Goal: Find specific page/section: Find specific page/section

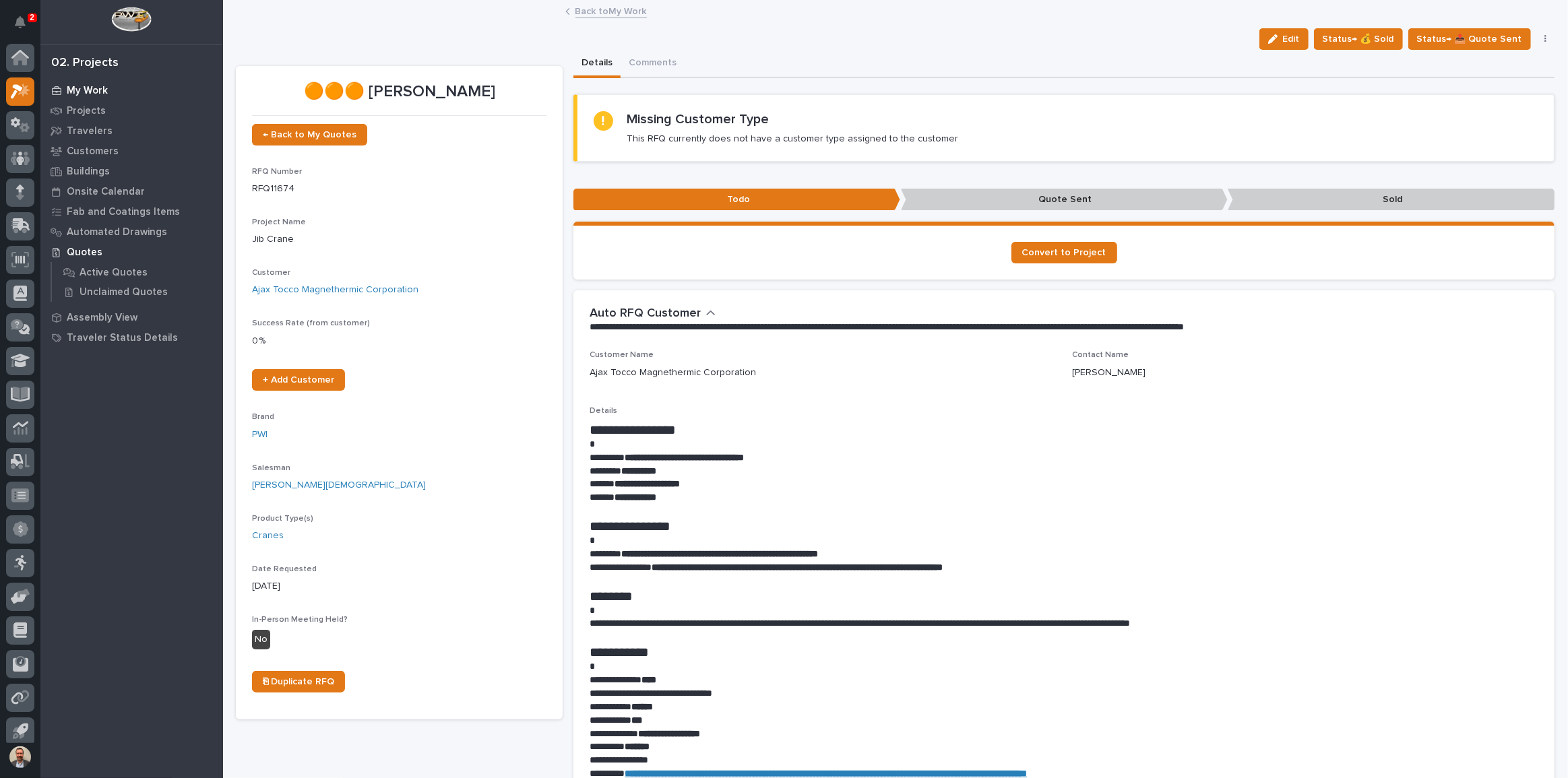
click at [101, 86] on p "My Work" at bounding box center [87, 91] width 41 height 12
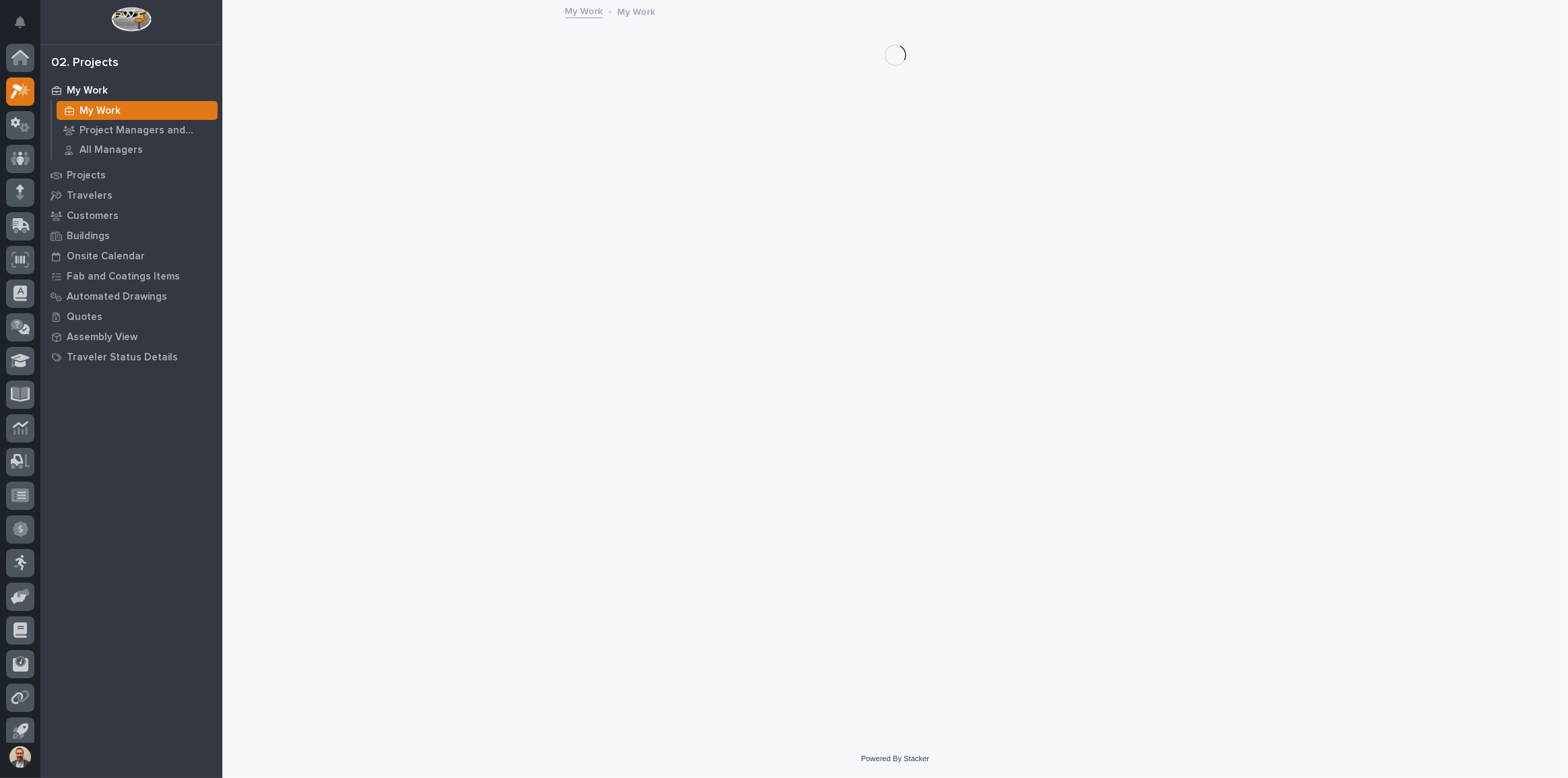
scroll to position [8, 0]
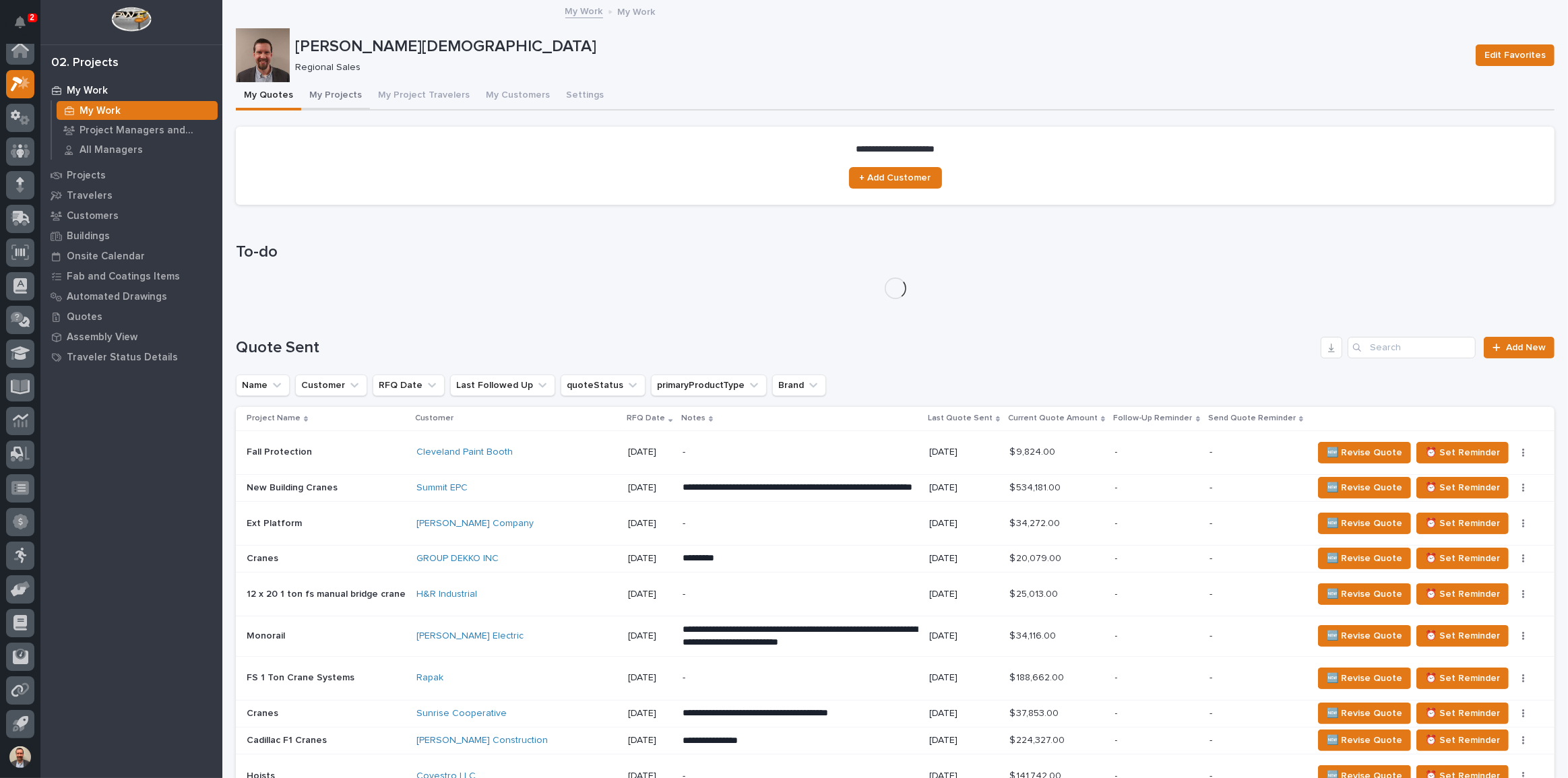
click at [331, 87] on button "My Projects" at bounding box center [335, 96] width 68 height 29
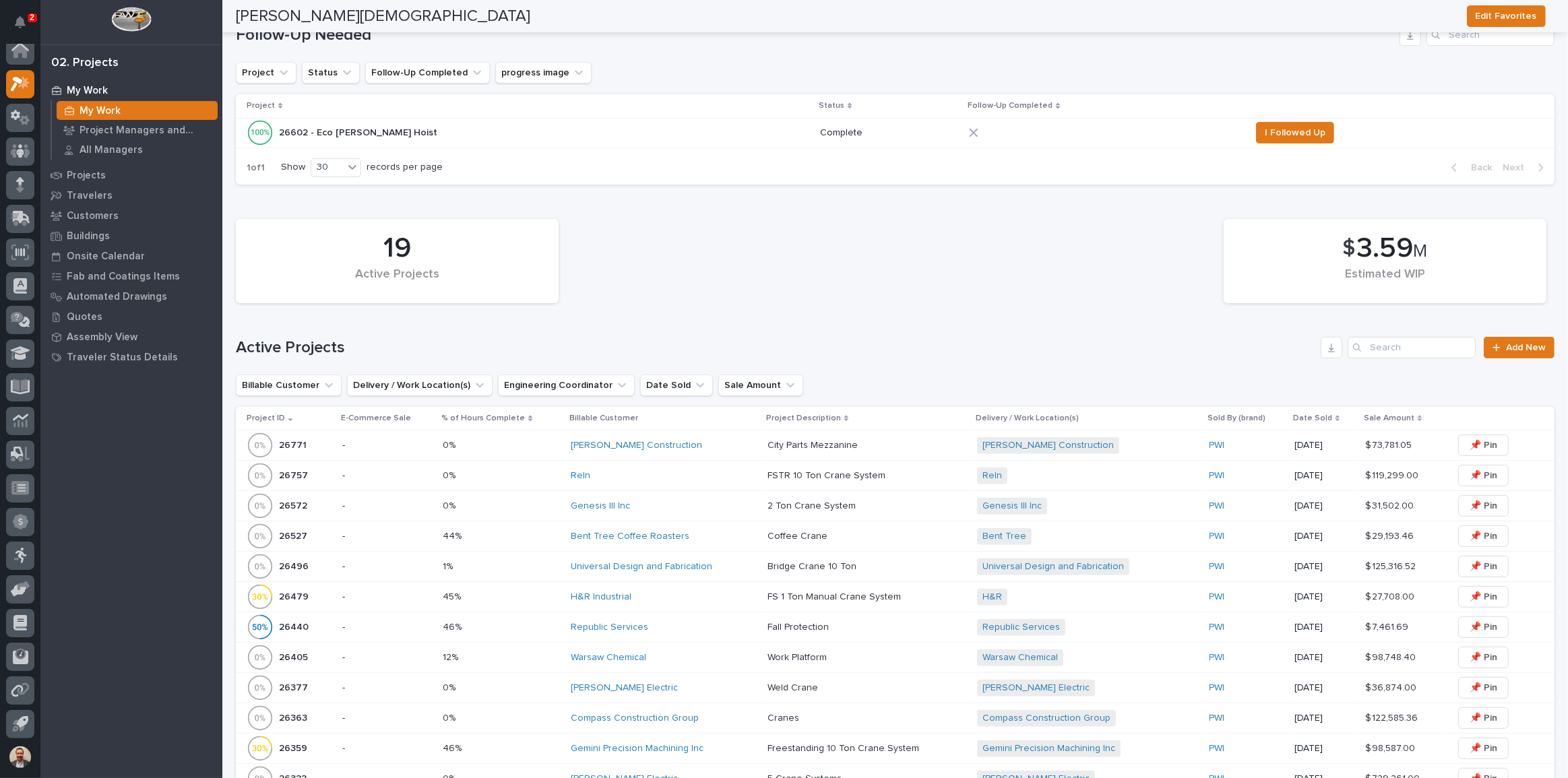
scroll to position [306, 0]
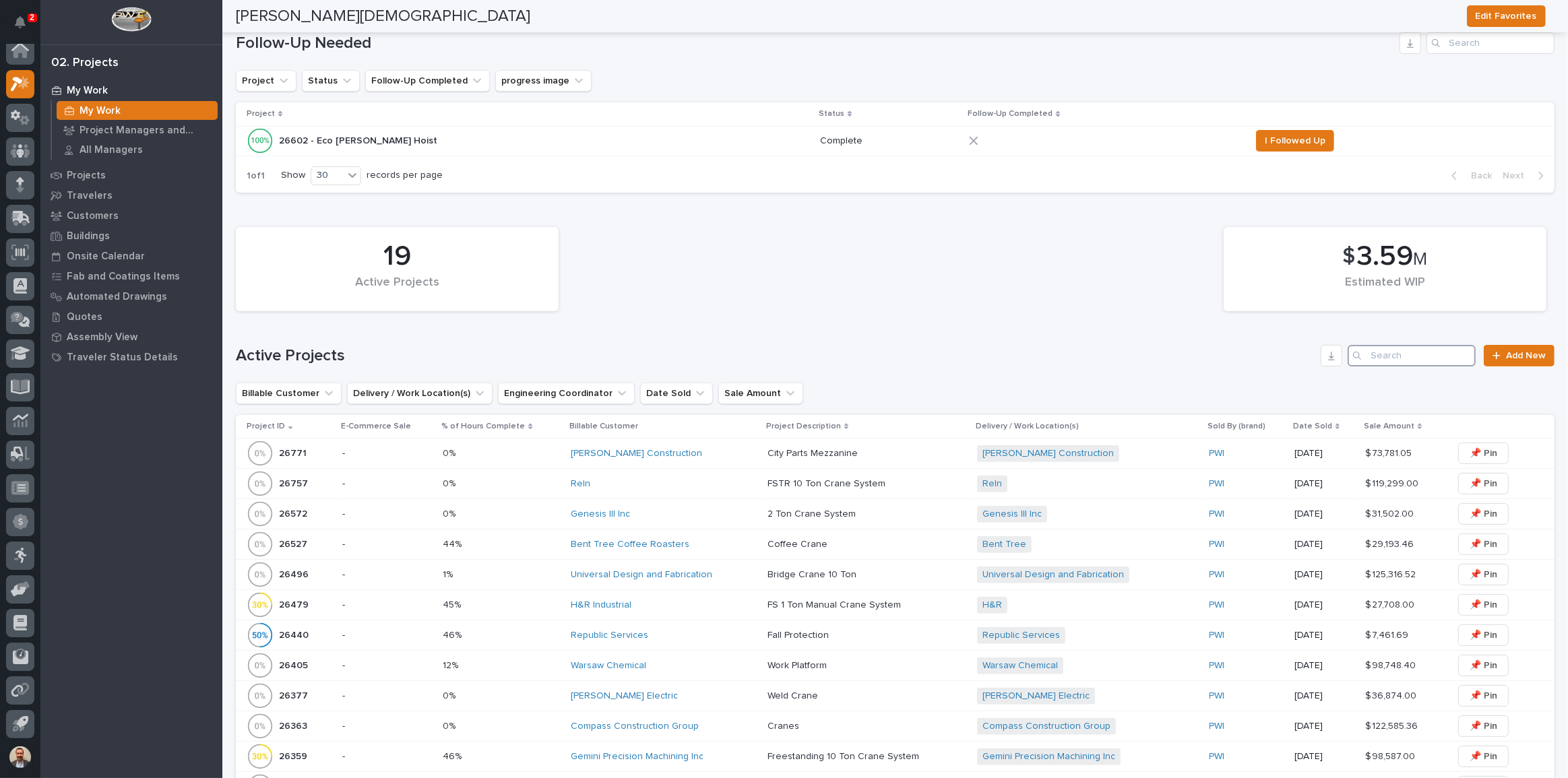
click at [1415, 353] on input "Search" at bounding box center [1411, 355] width 128 height 22
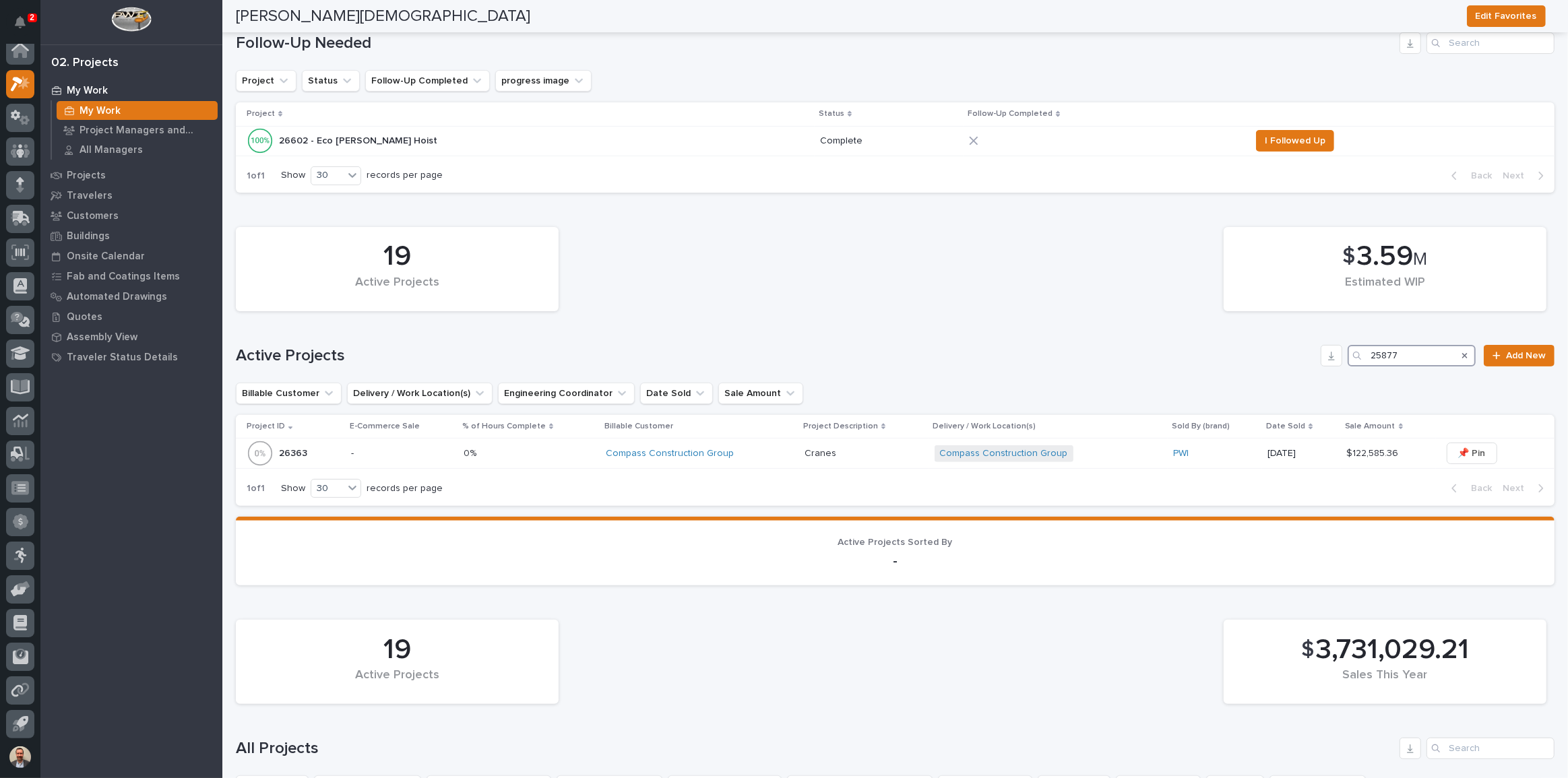
type input "25877"
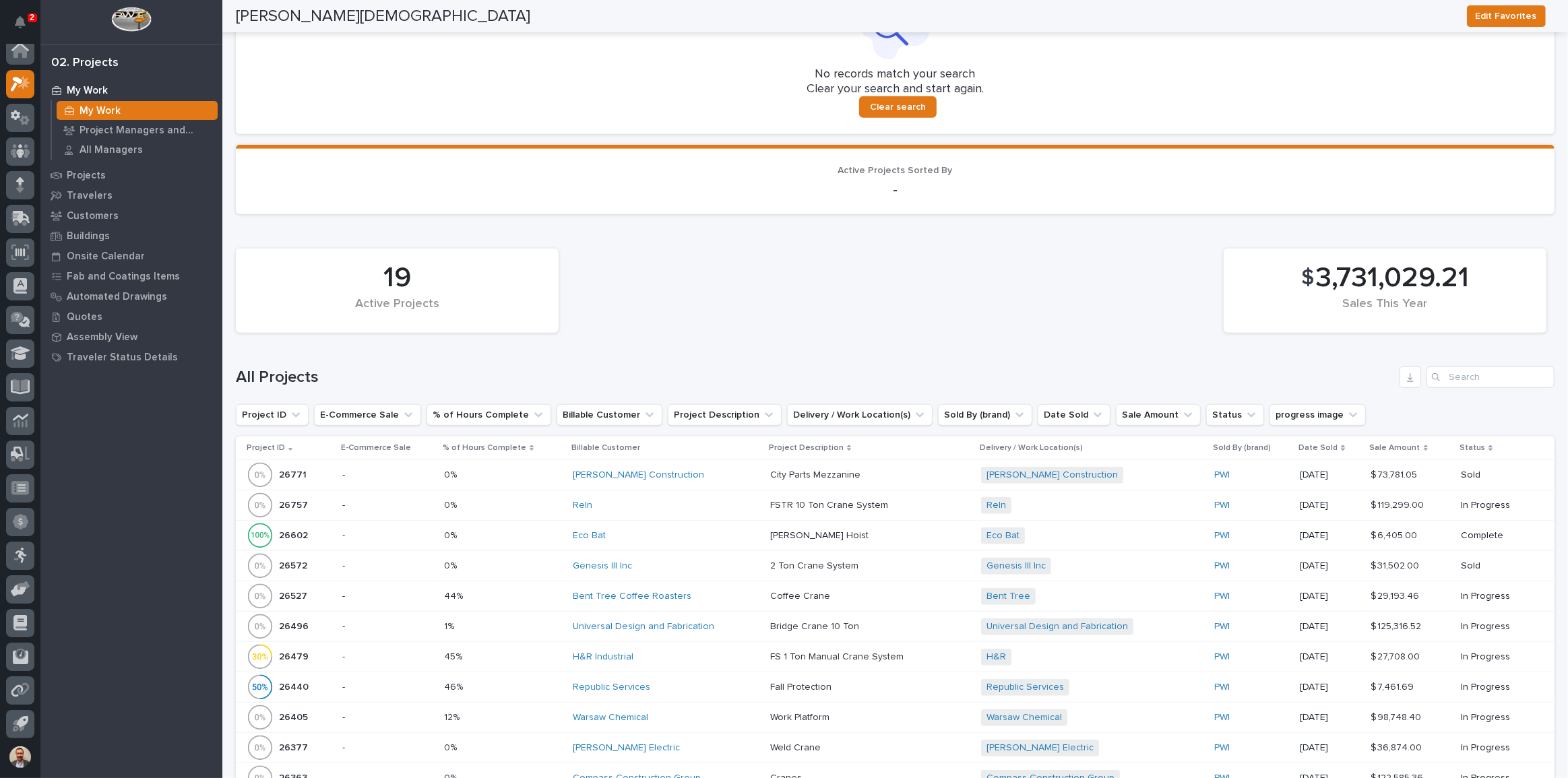
scroll to position [918, 0]
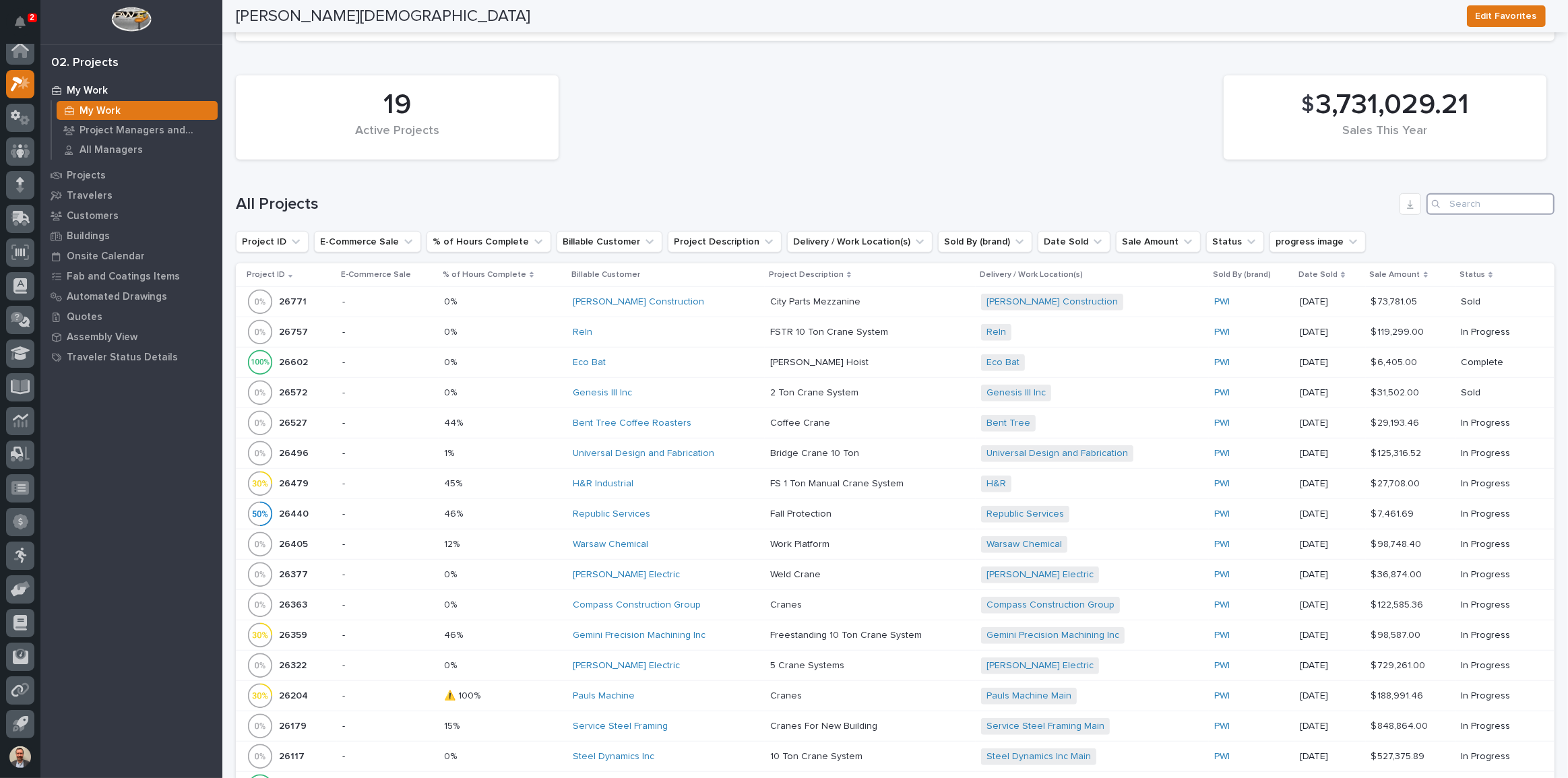
click at [1463, 198] on input "Search" at bounding box center [1490, 204] width 128 height 22
type input "25877"
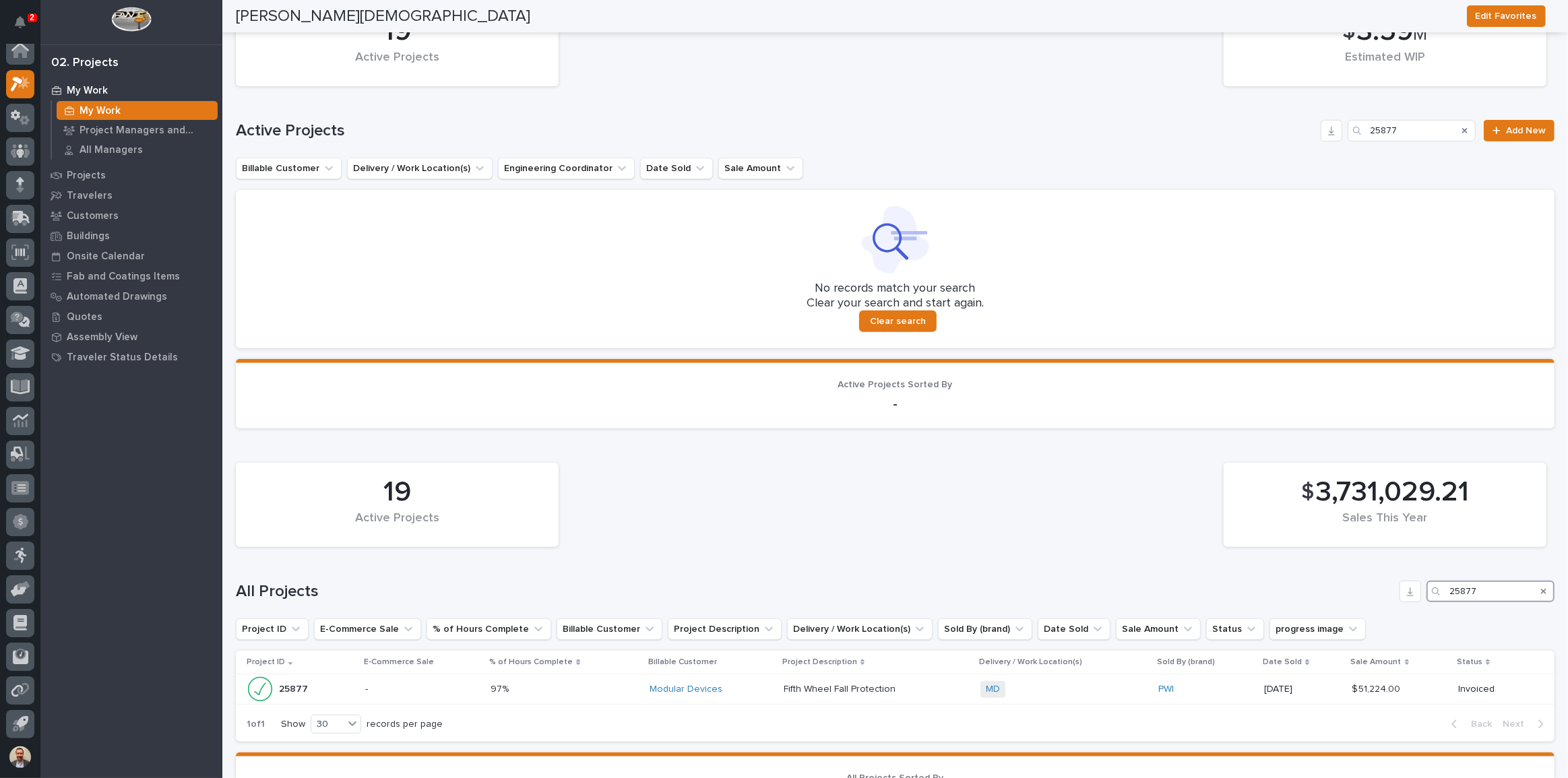
scroll to position [725, 0]
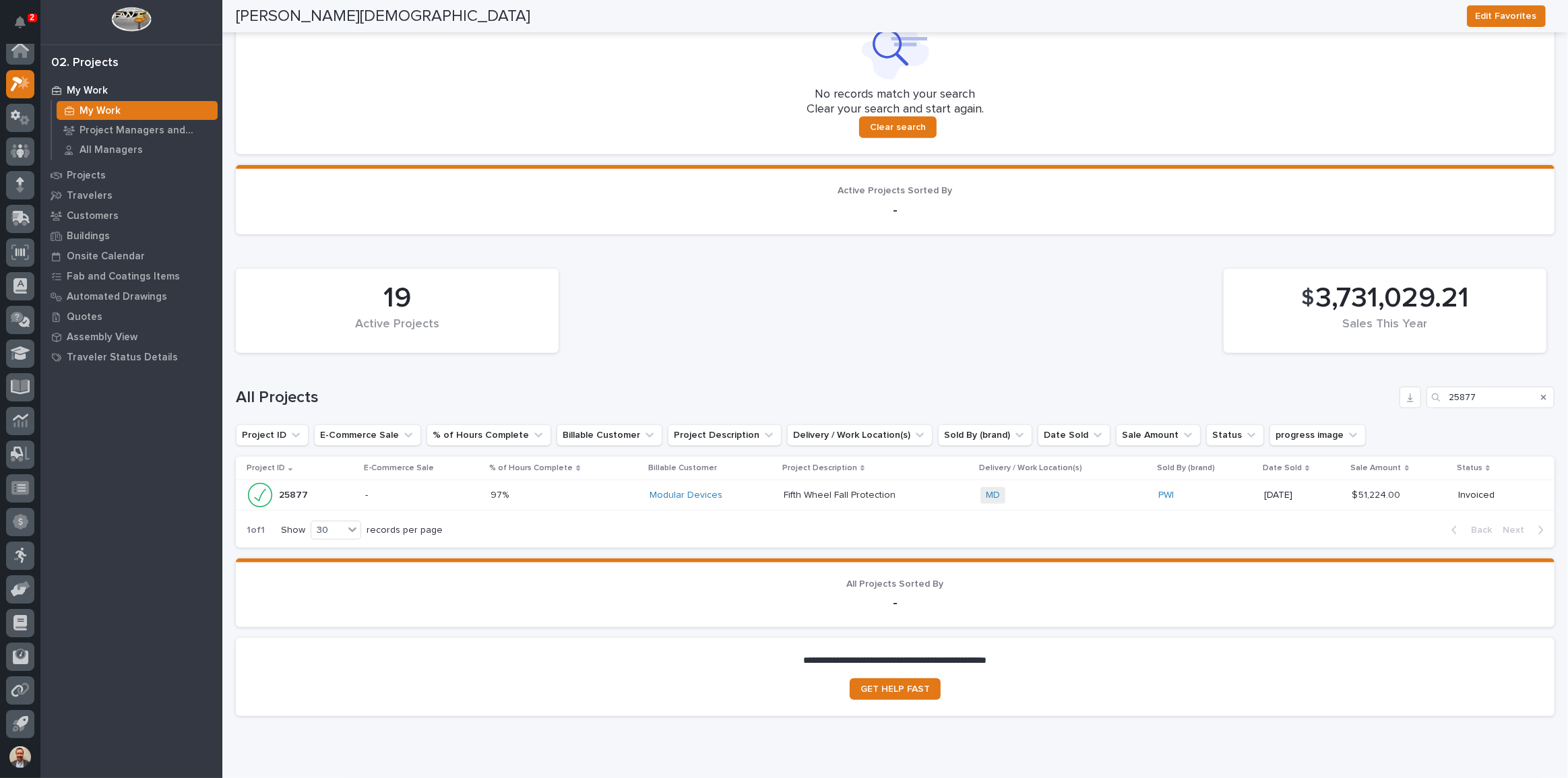
click at [1055, 497] on div "MD + 0" at bounding box center [1064, 495] width 168 height 17
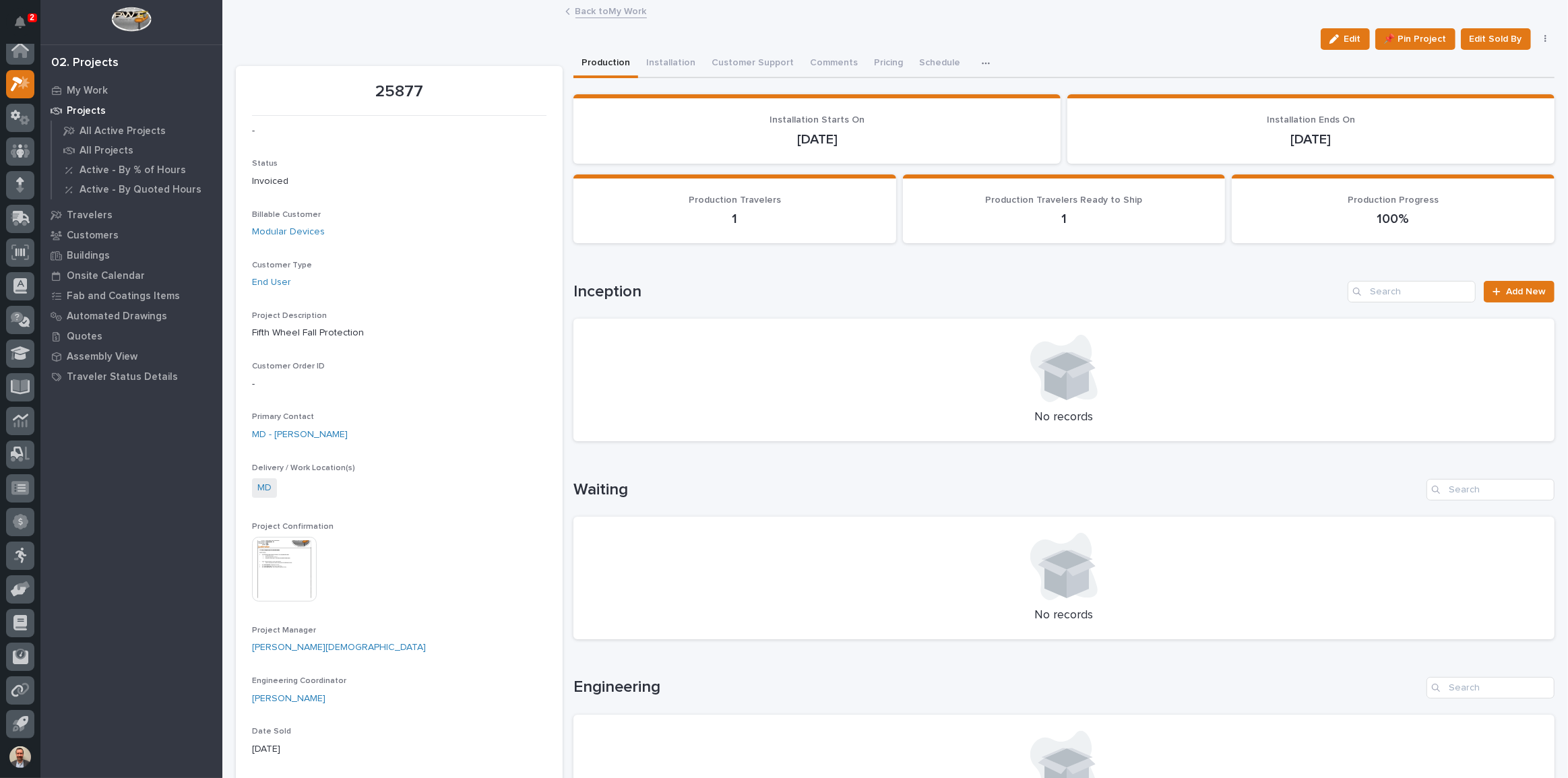
click at [981, 61] on icon "button" at bounding box center [986, 64] width 8 height 10
click at [944, 96] on button "Hours" at bounding box center [944, 98] width 89 height 23
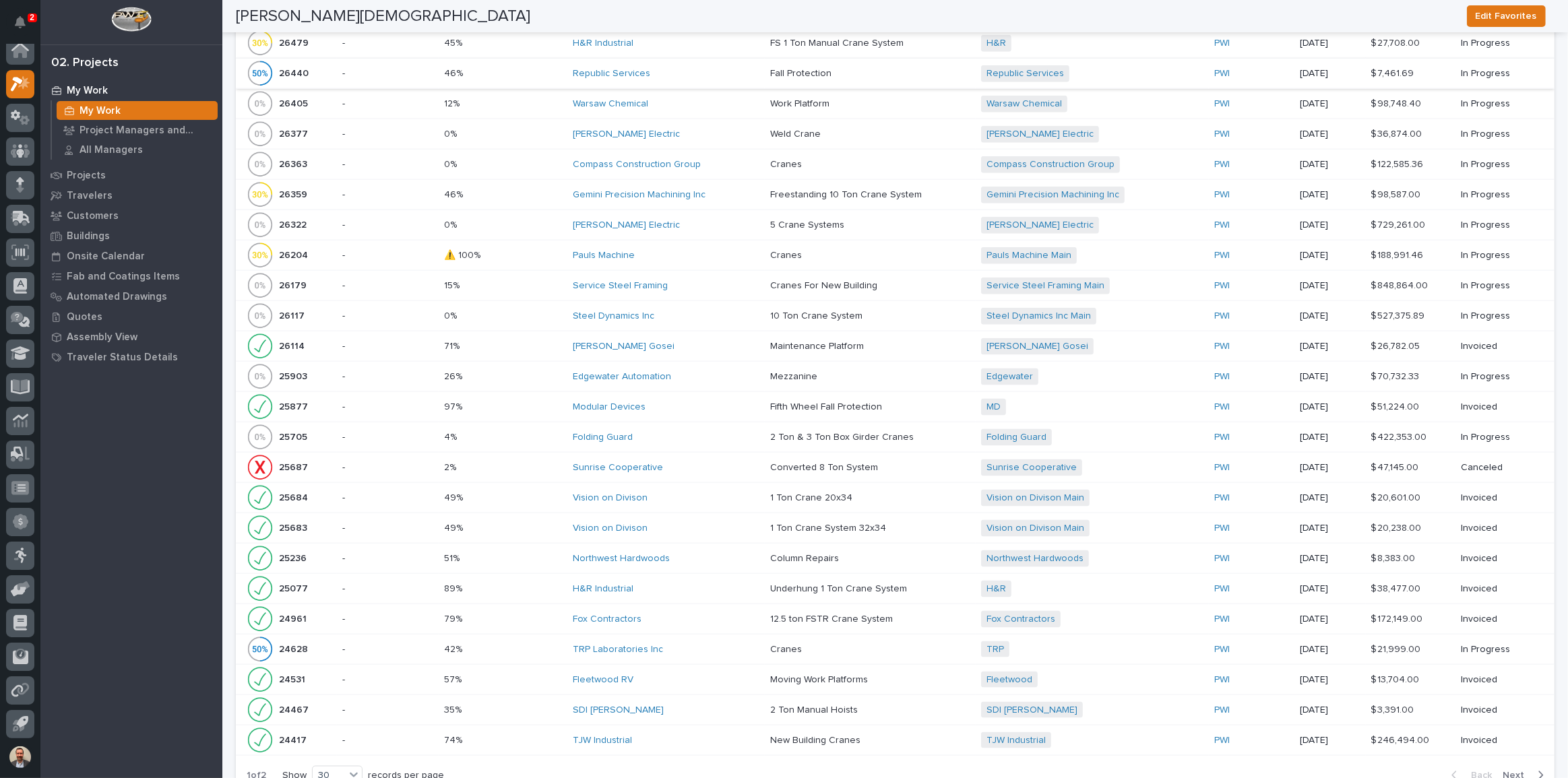
scroll to position [1837, 0]
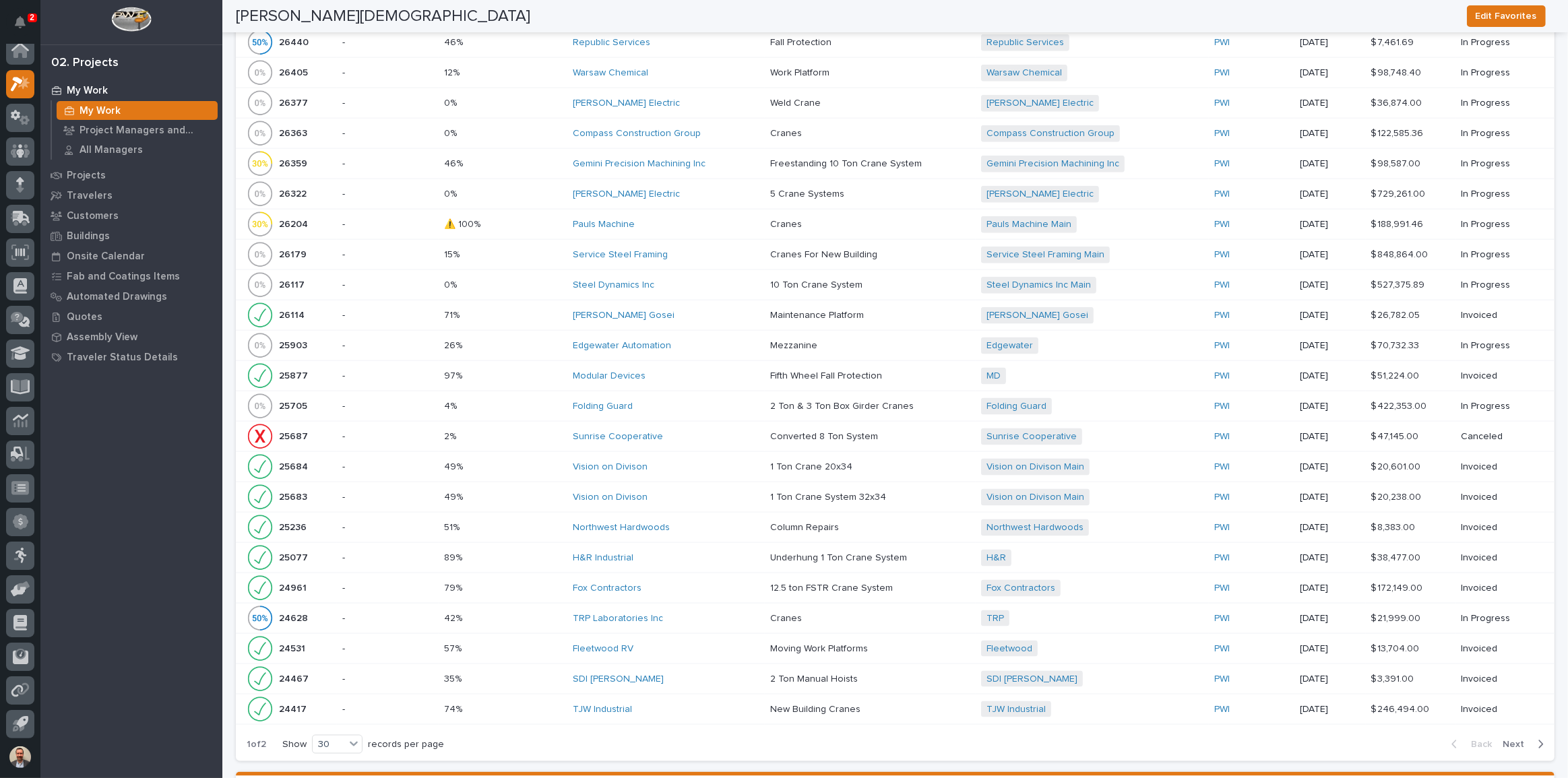
click at [734, 310] on div "[PERSON_NAME] Gosei" at bounding box center [666, 316] width 186 height 11
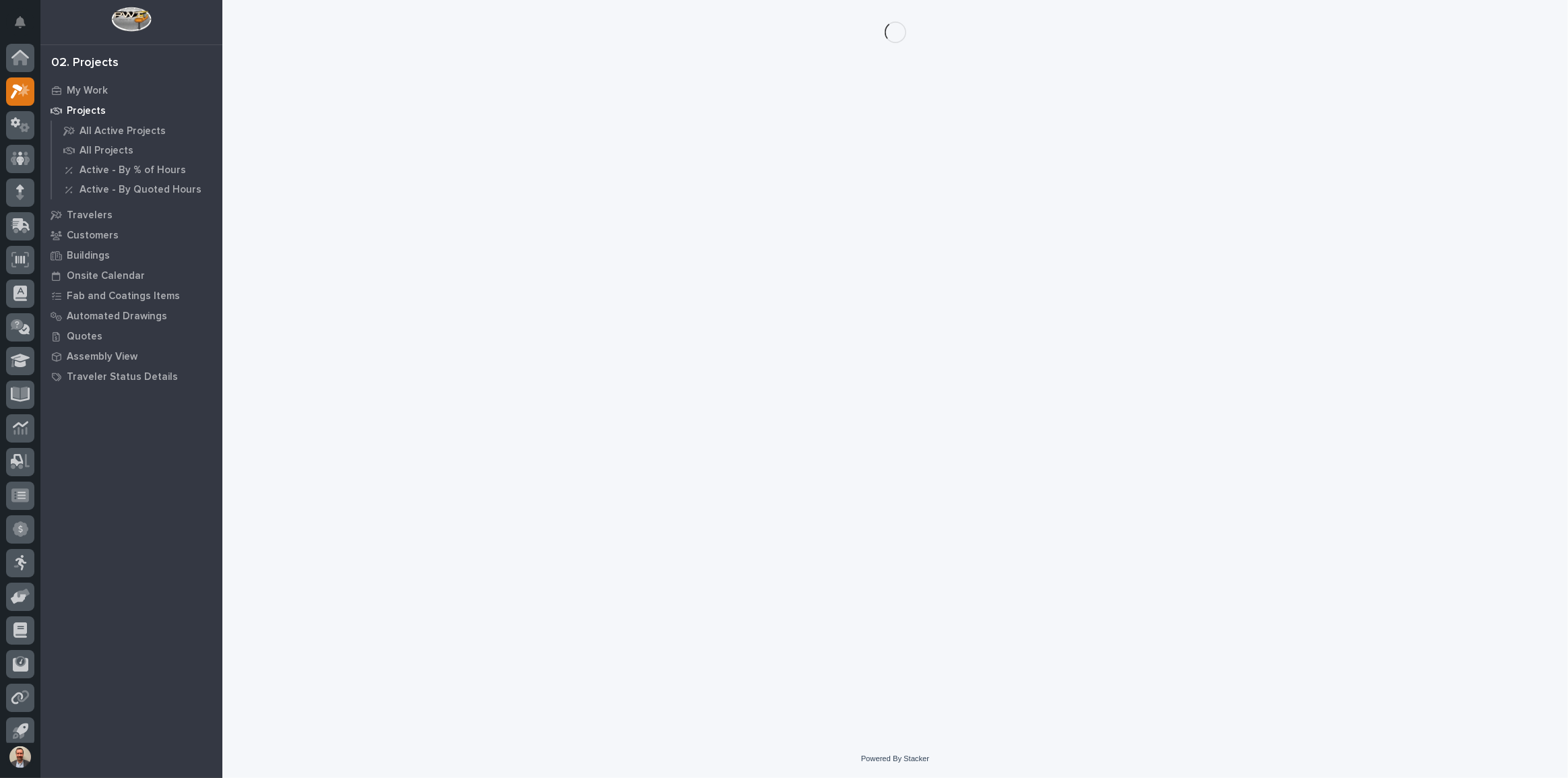
scroll to position [8, 0]
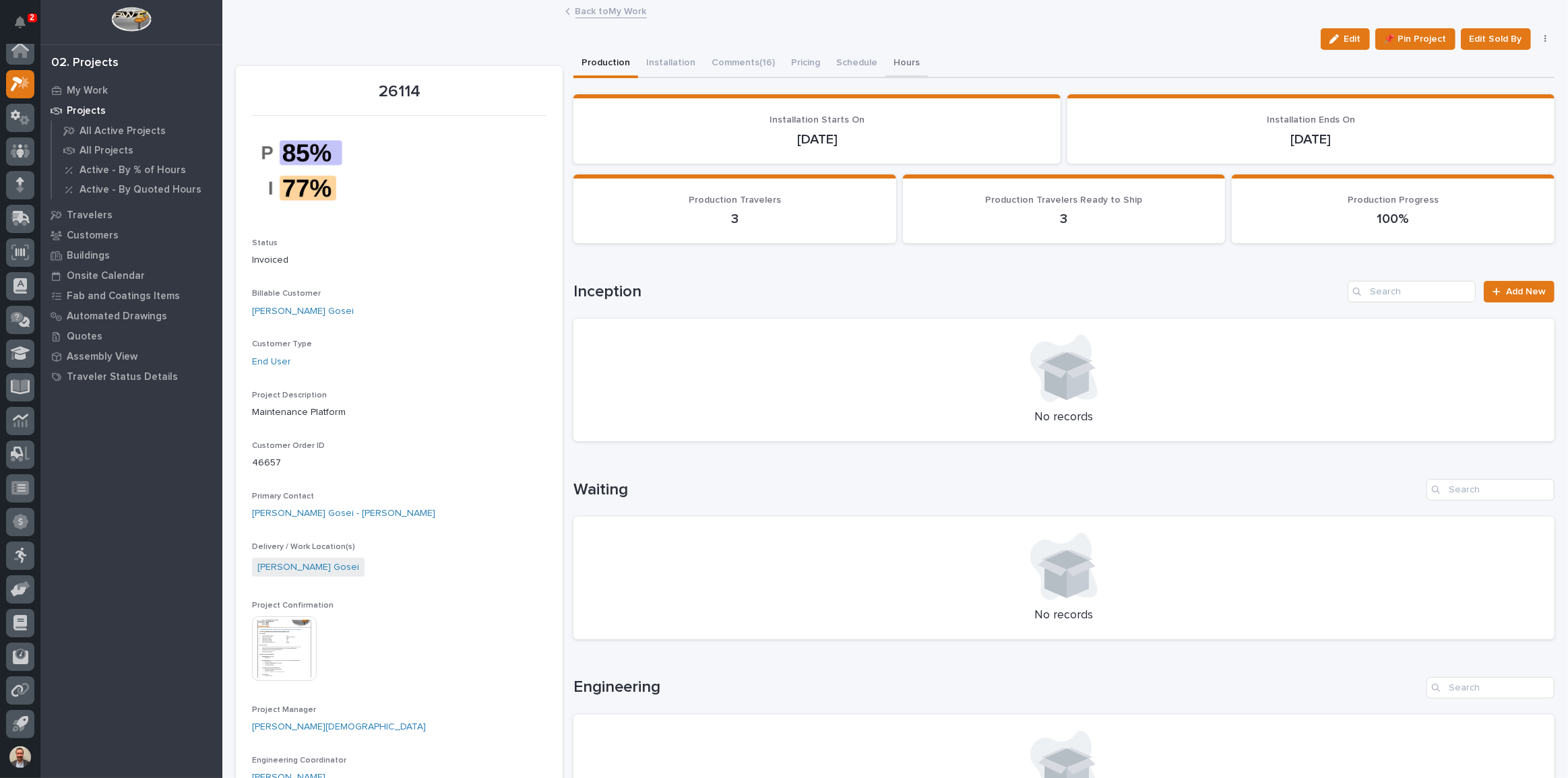
click at [902, 61] on button "Hours" at bounding box center [906, 64] width 43 height 29
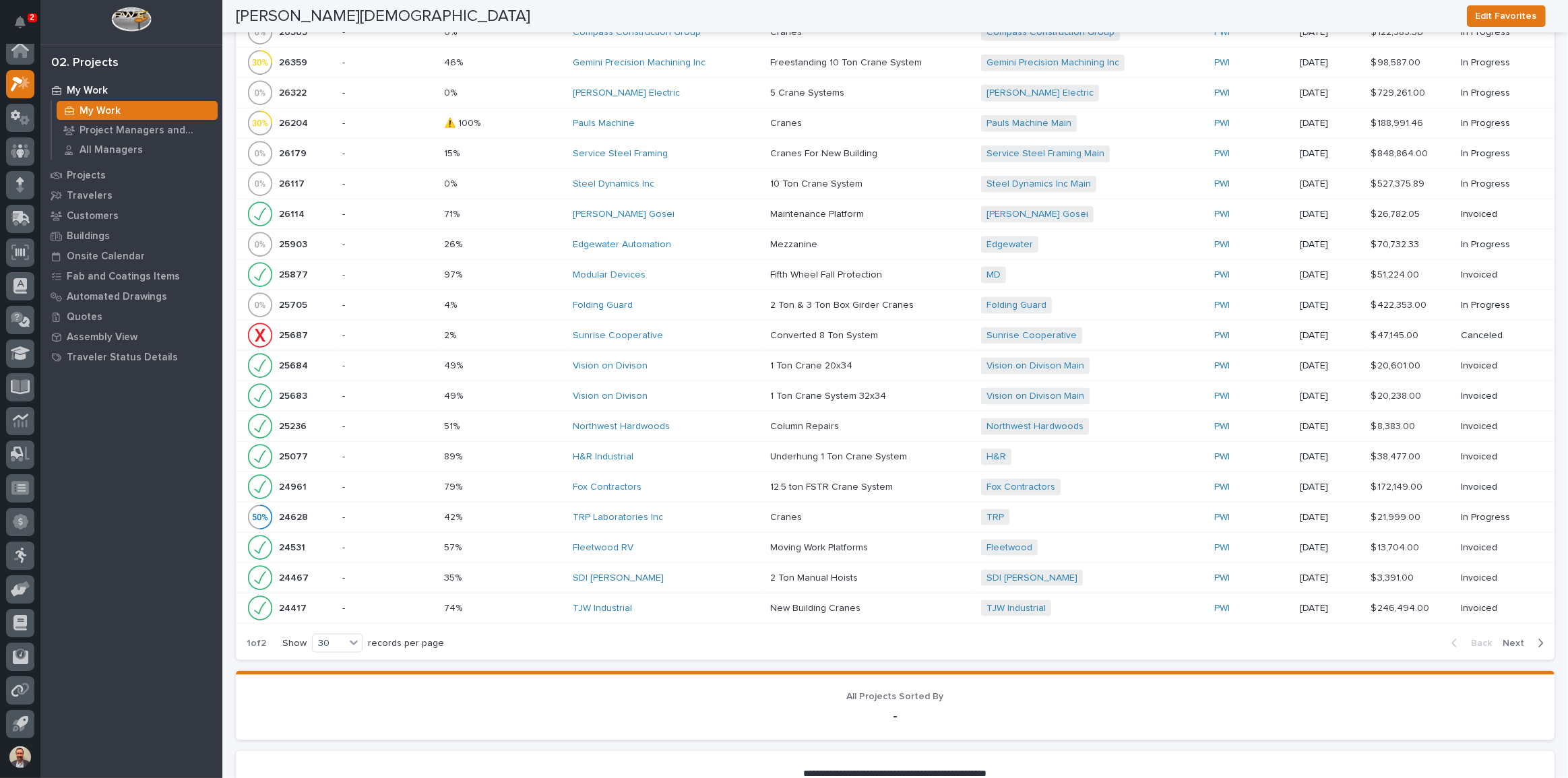
scroll to position [1960, 0]
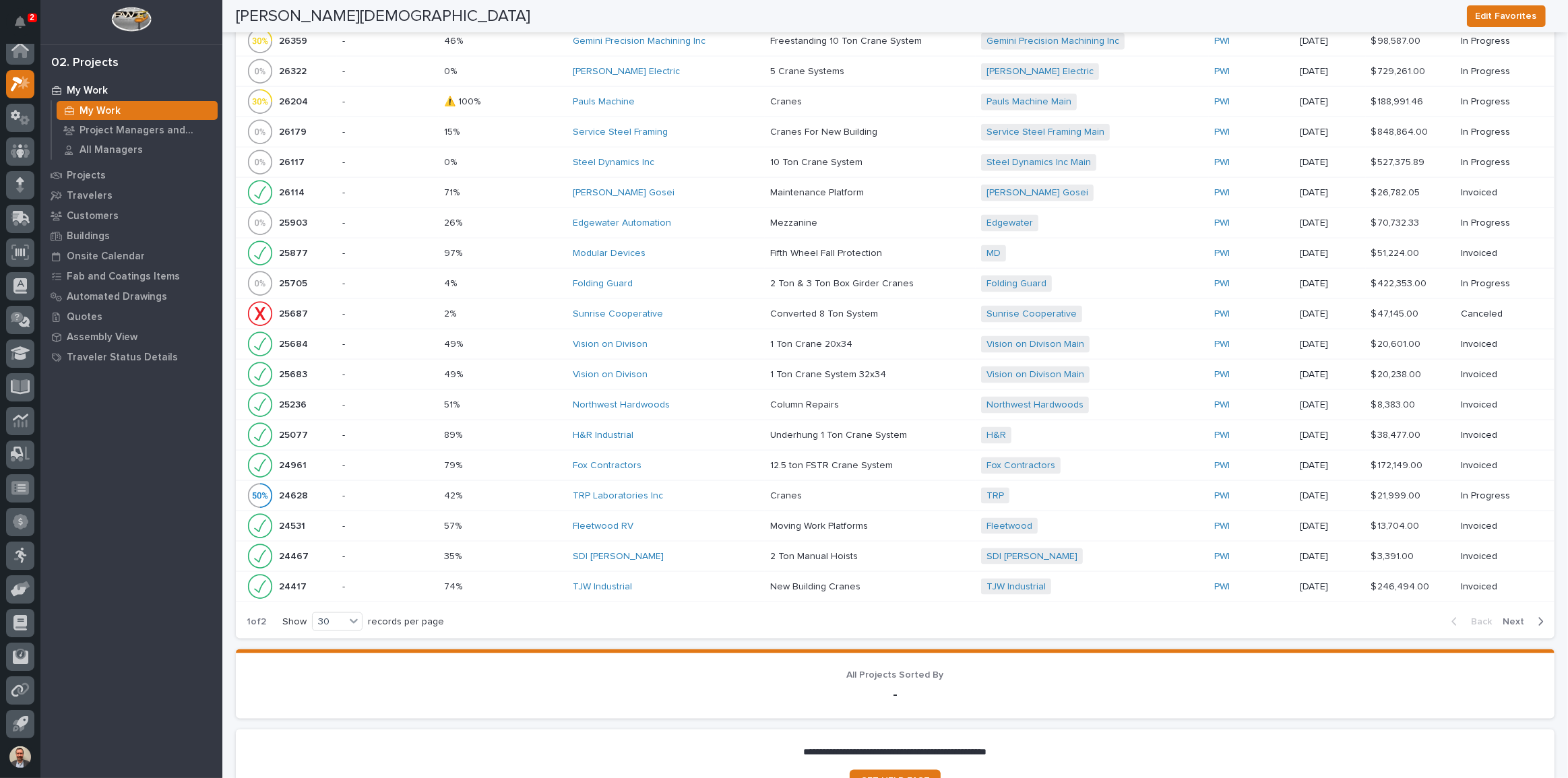
click at [716, 339] on div "Vision on Divison" at bounding box center [666, 344] width 186 height 11
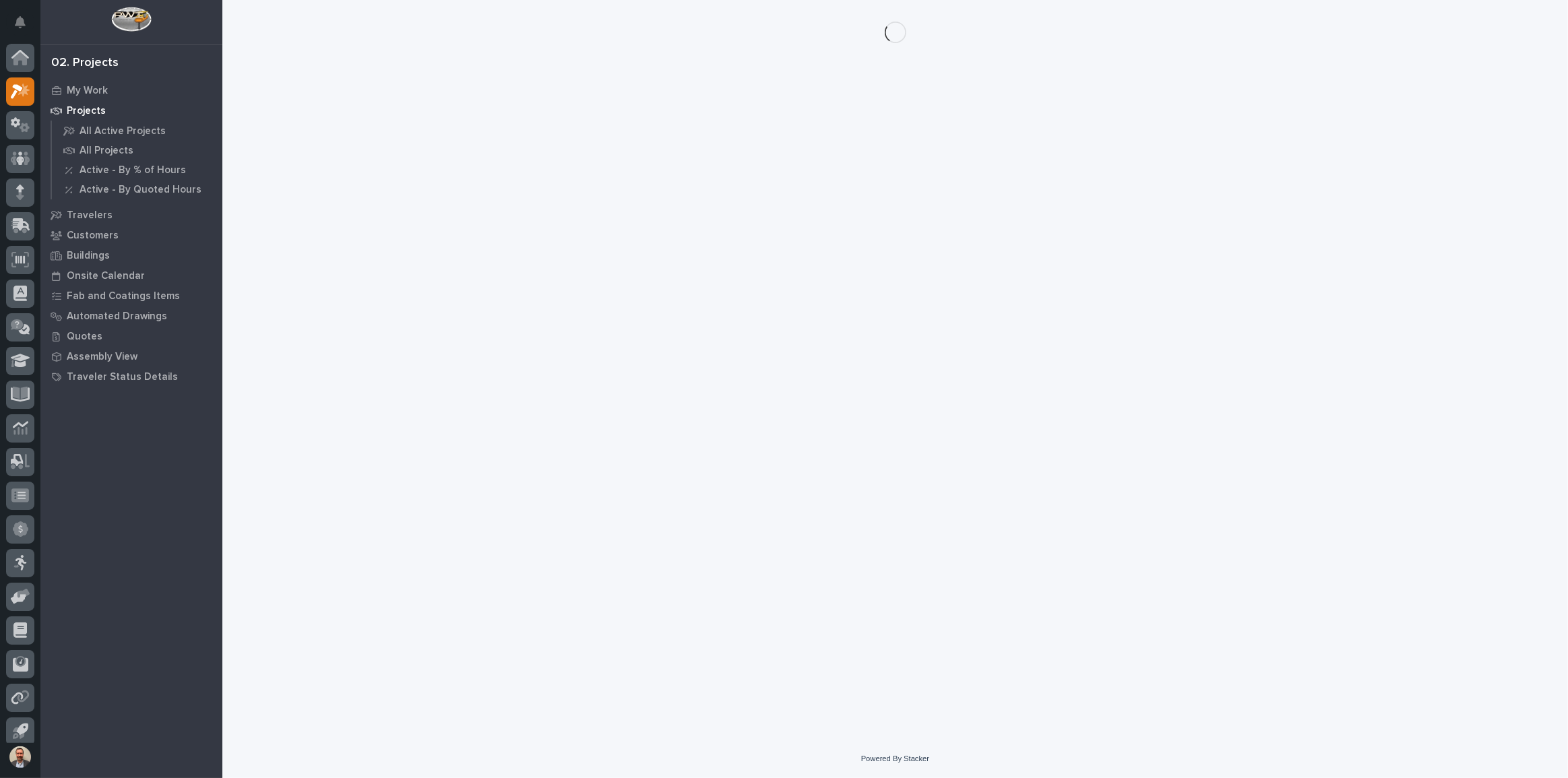
scroll to position [8, 0]
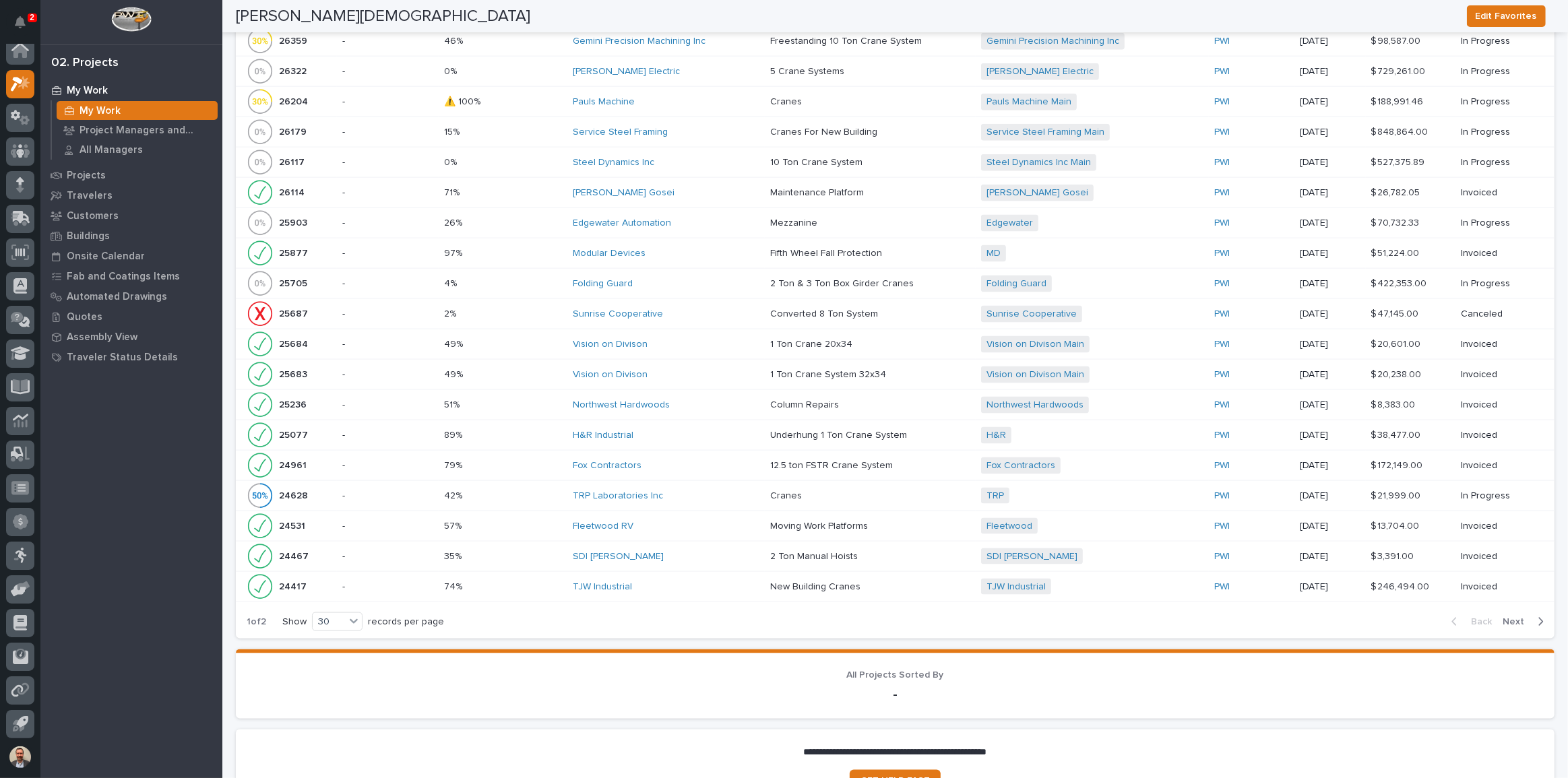
scroll to position [2099, 0]
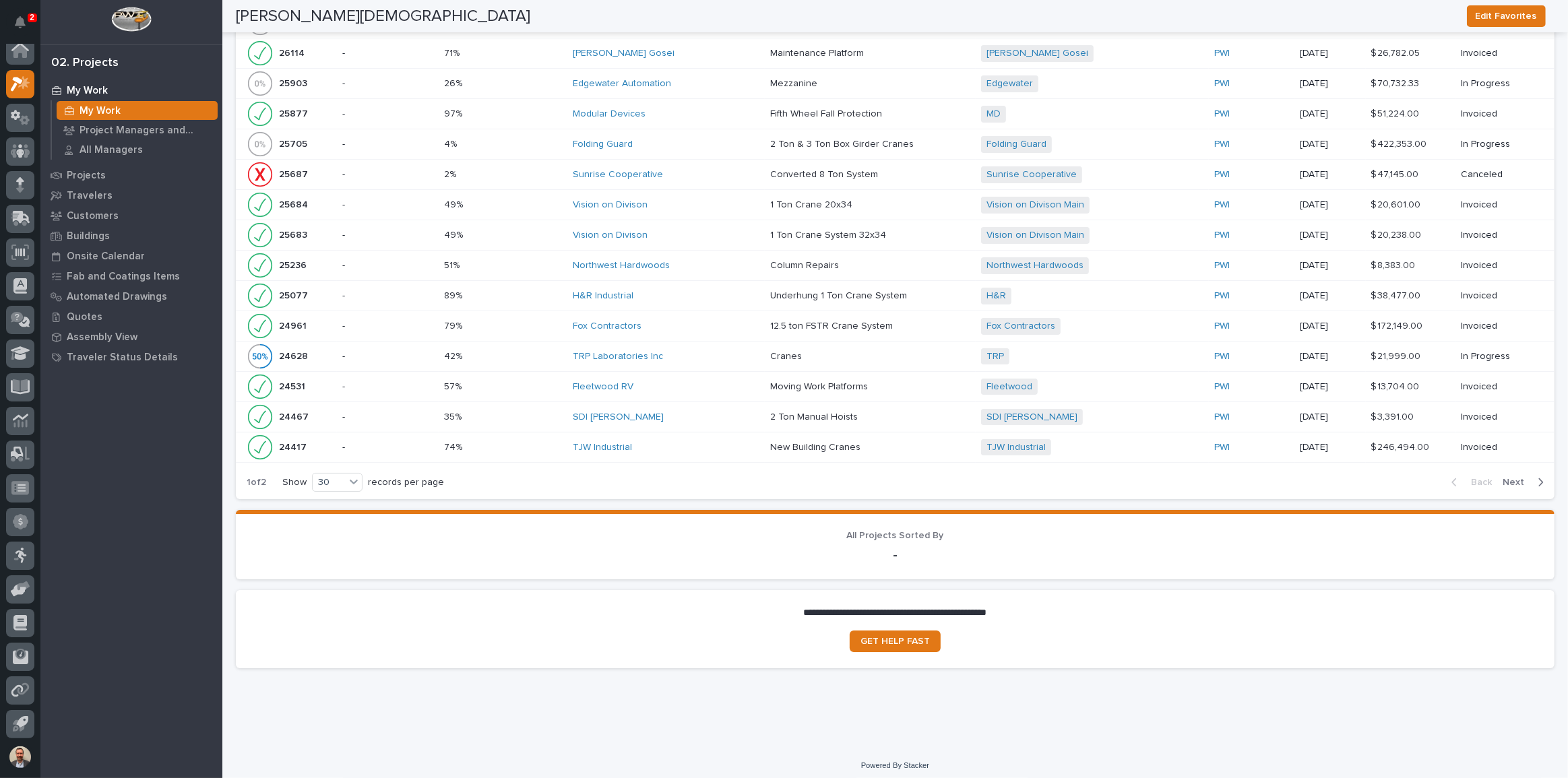
click at [901, 321] on p at bounding box center [870, 326] width 200 height 11
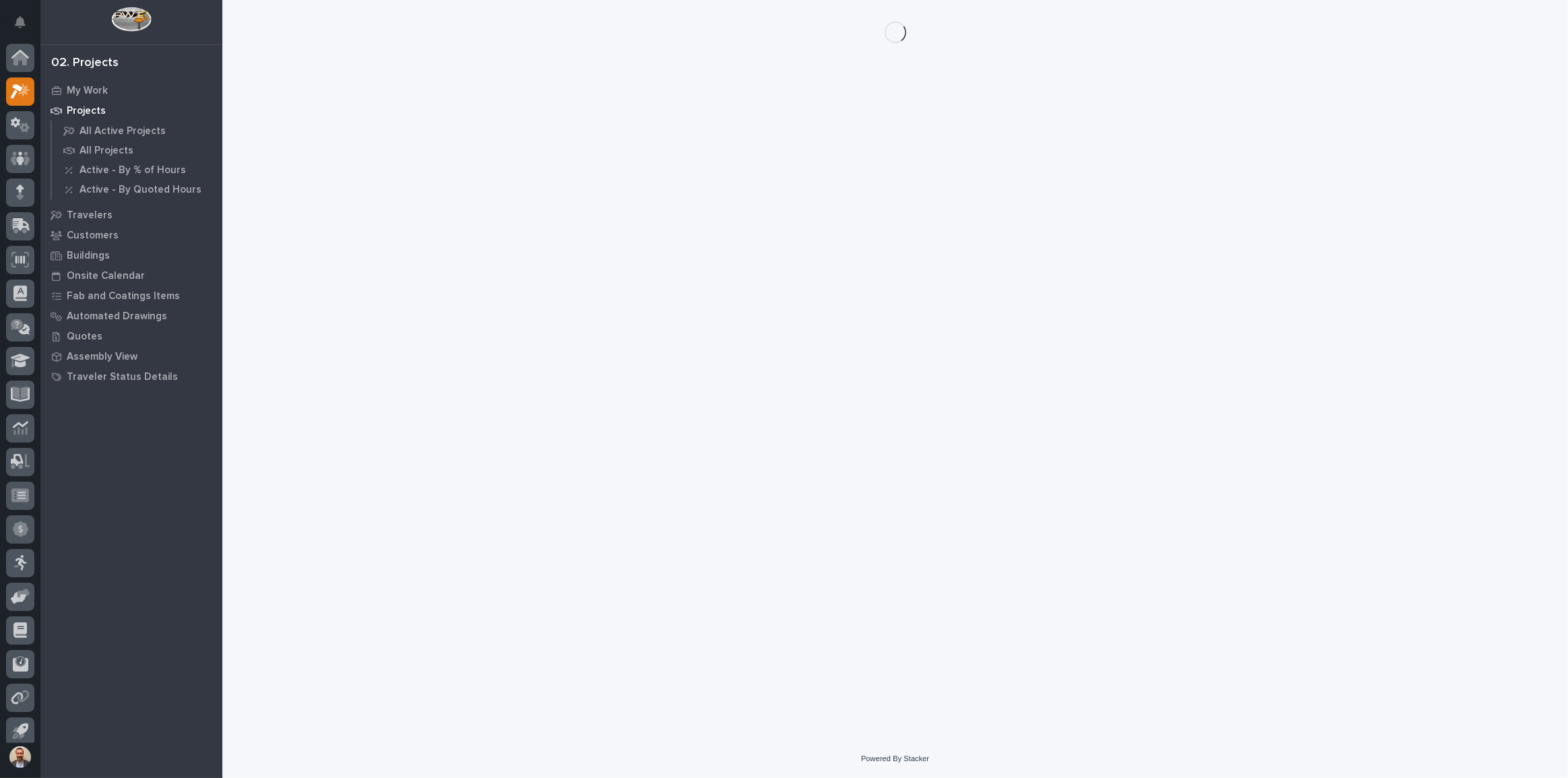
scroll to position [8, 0]
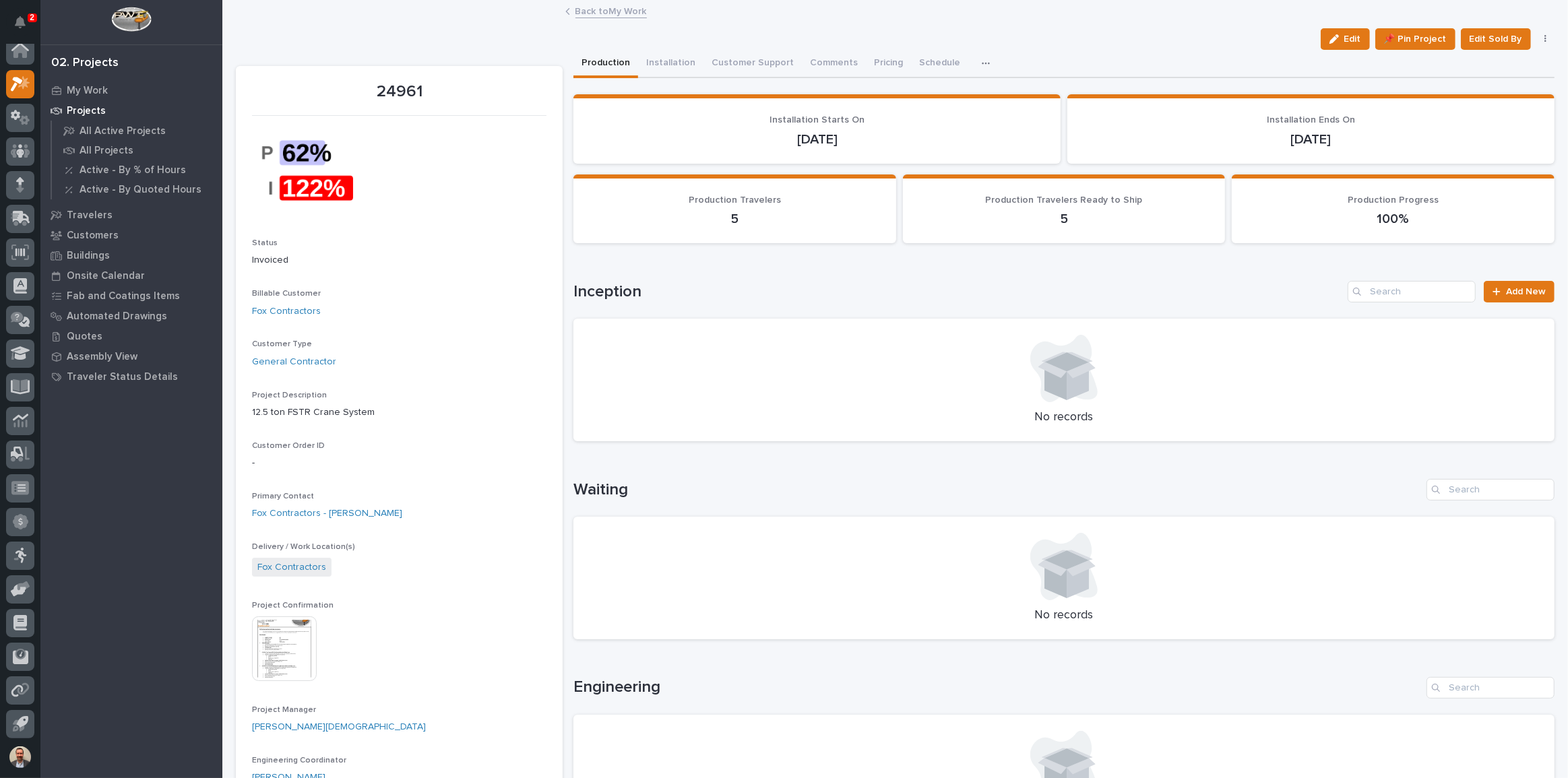
click at [981, 64] on icon "button" at bounding box center [986, 64] width 8 height 10
click at [938, 89] on button "Hours" at bounding box center [944, 98] width 89 height 23
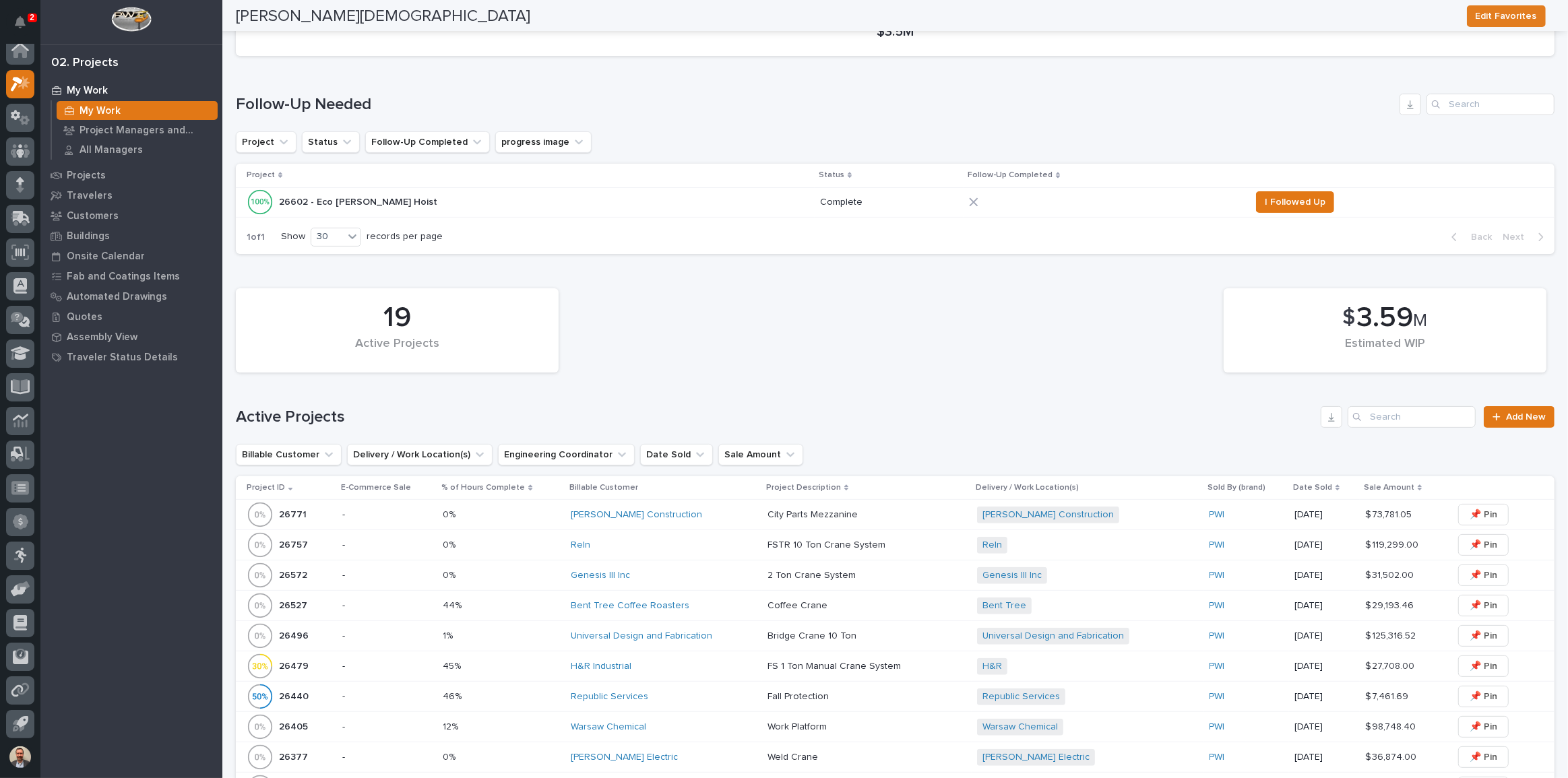
scroll to position [674, 0]
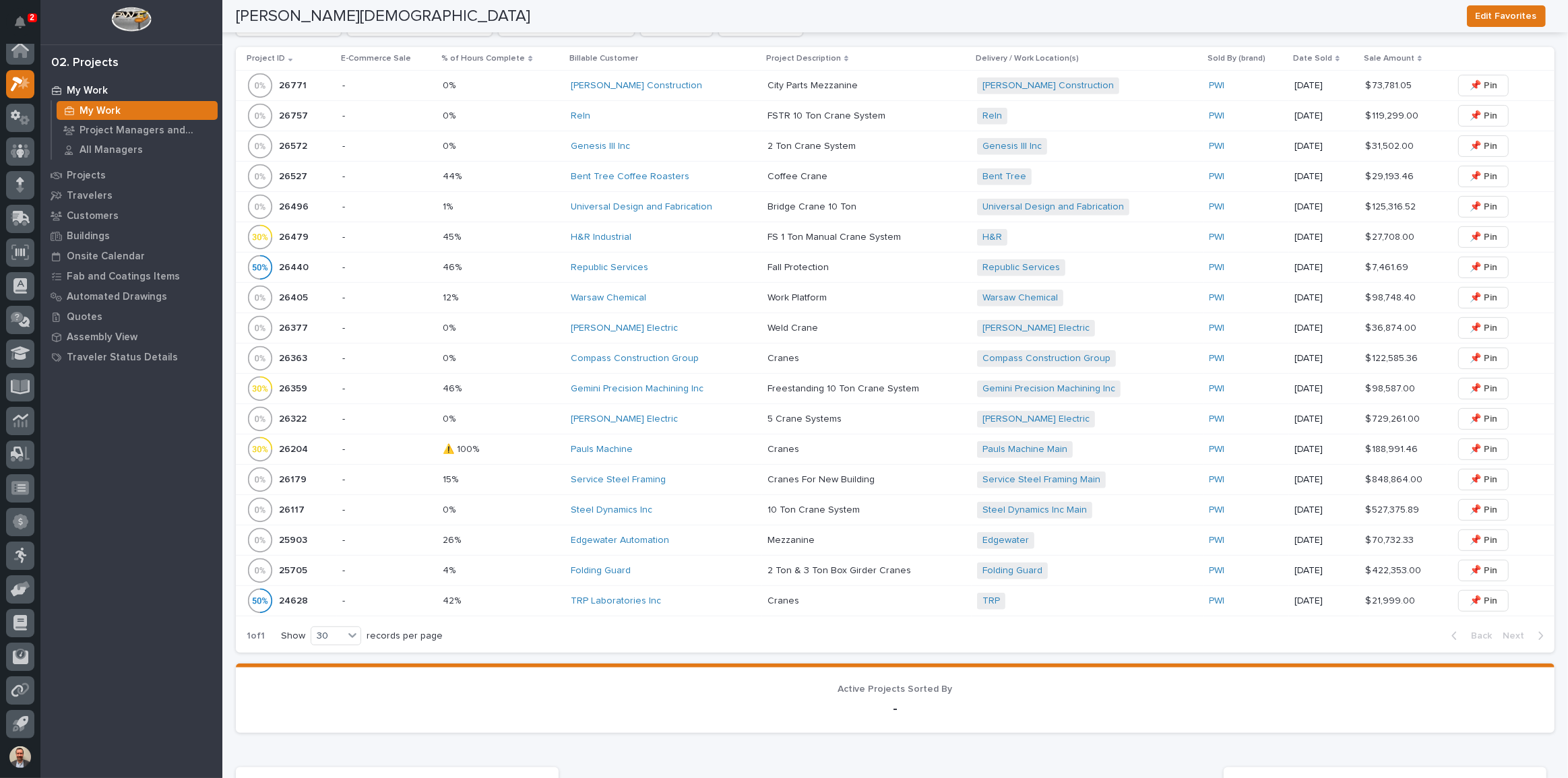
click at [868, 449] on p at bounding box center [867, 450] width 199 height 11
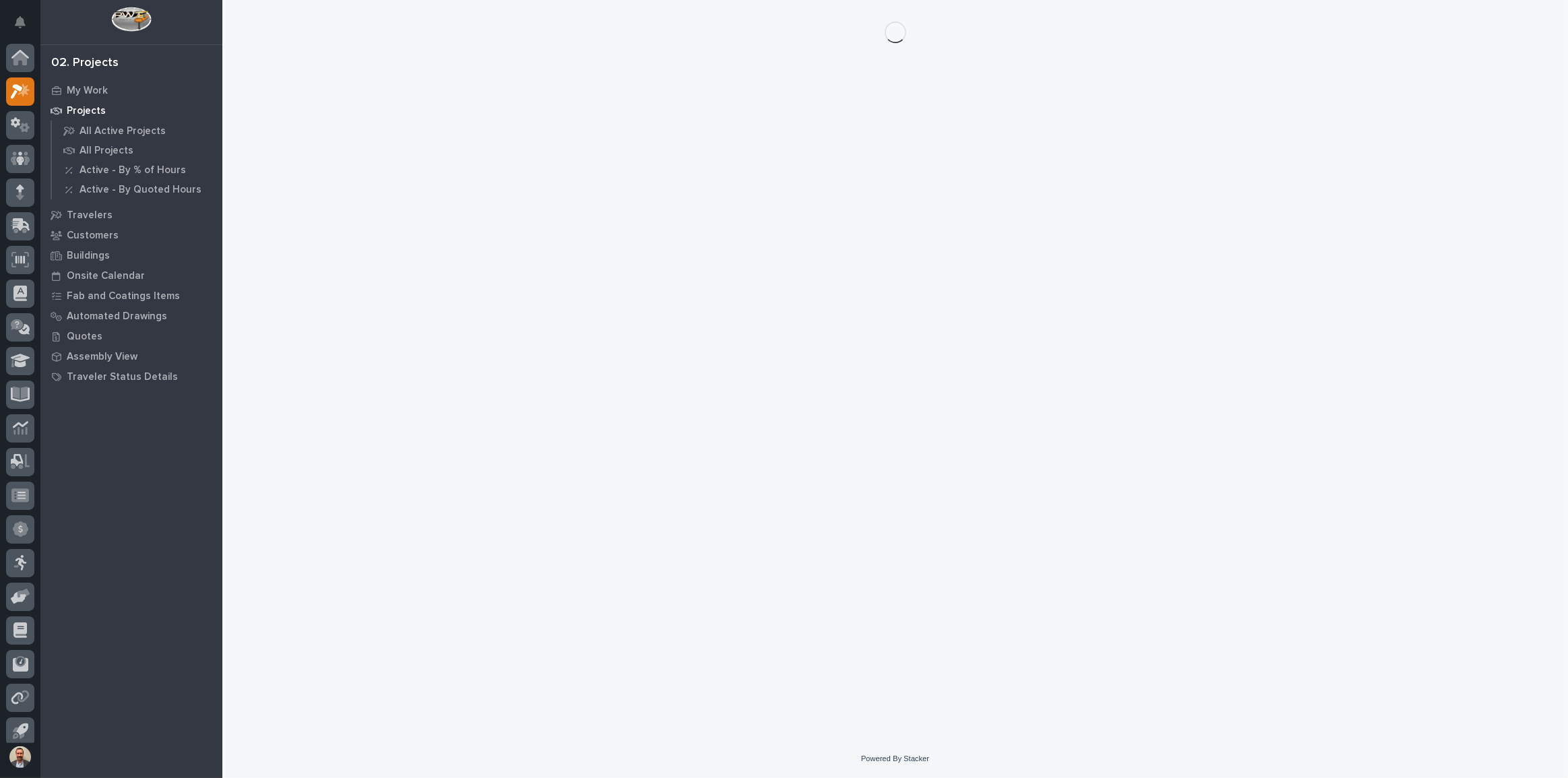
scroll to position [8, 0]
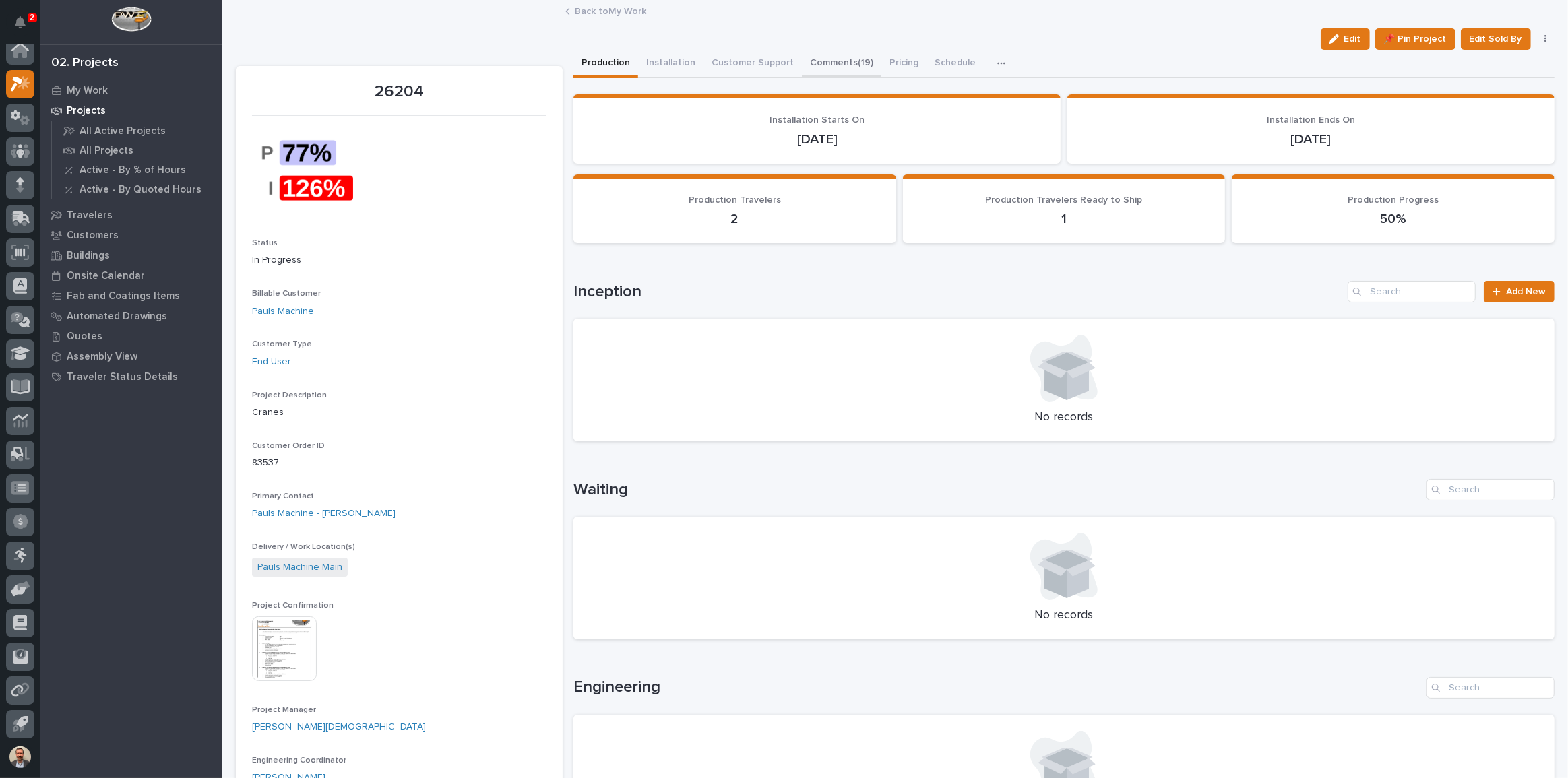
click at [837, 58] on button "Comments (19)" at bounding box center [842, 64] width 80 height 29
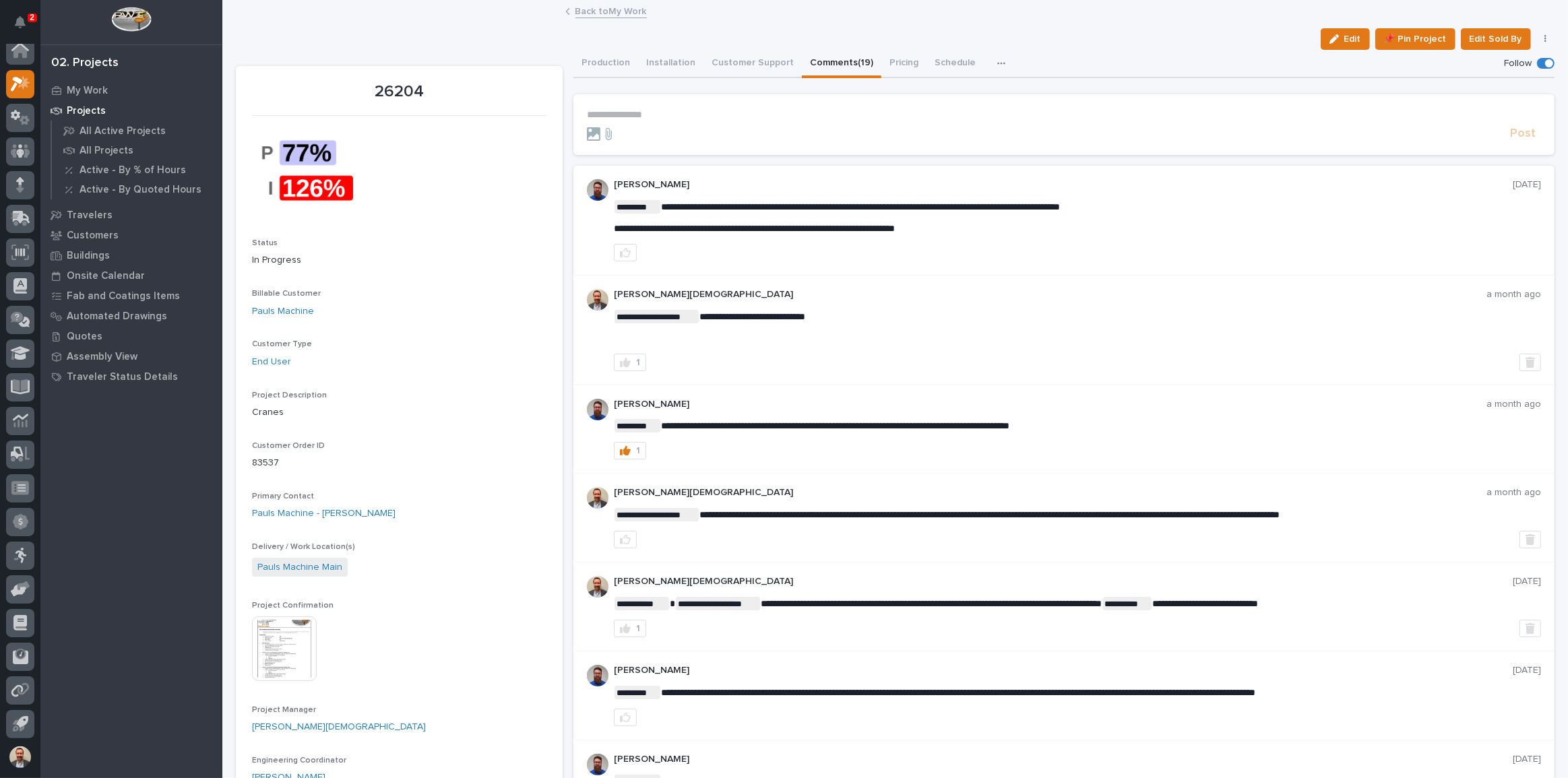
click at [999, 61] on button "button" at bounding box center [1004, 63] width 29 height 27
click at [953, 99] on button "Hours" at bounding box center [961, 98] width 89 height 23
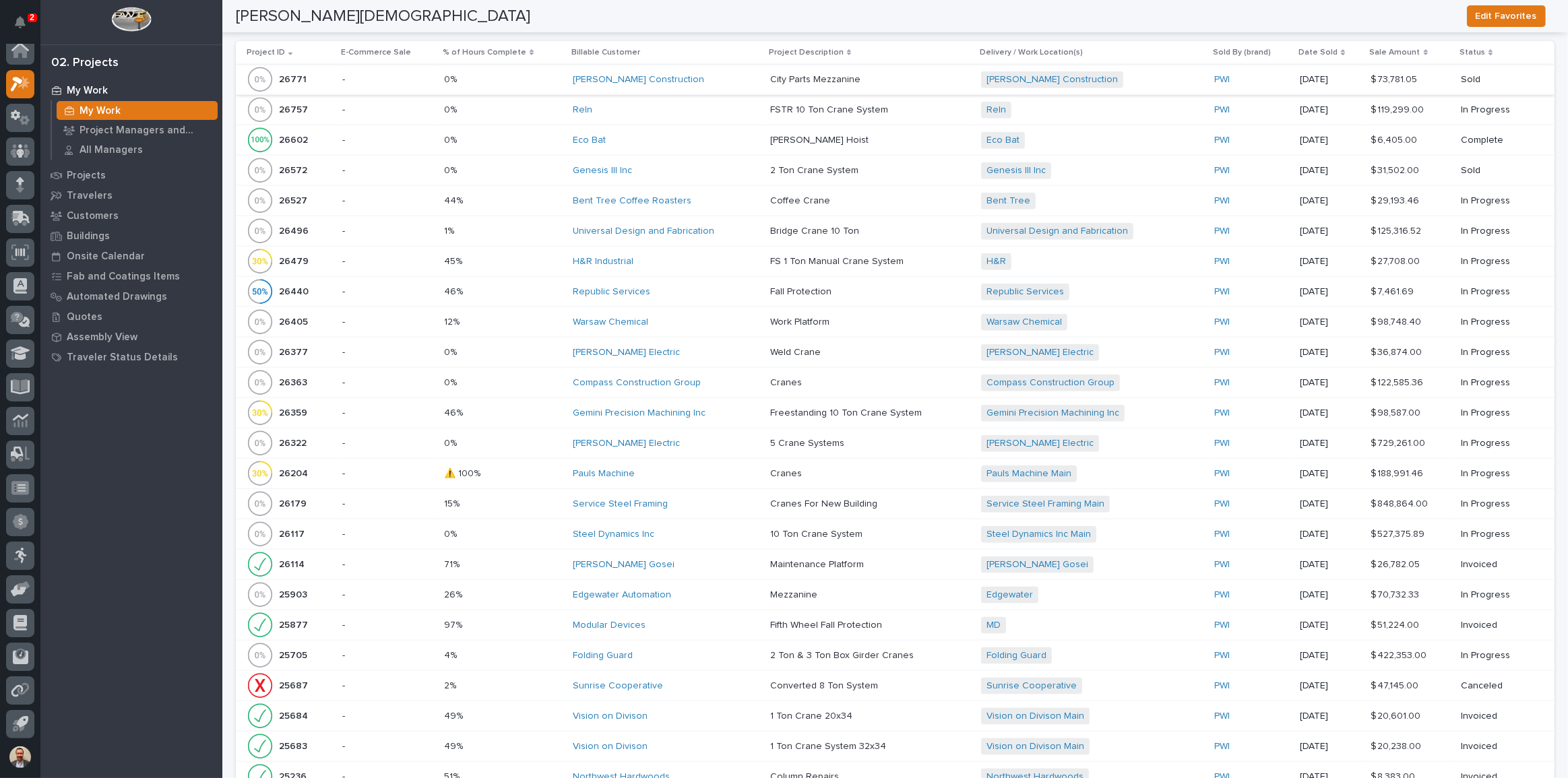
scroll to position [1592, 0]
click at [532, 252] on p at bounding box center [503, 258] width 118 height 11
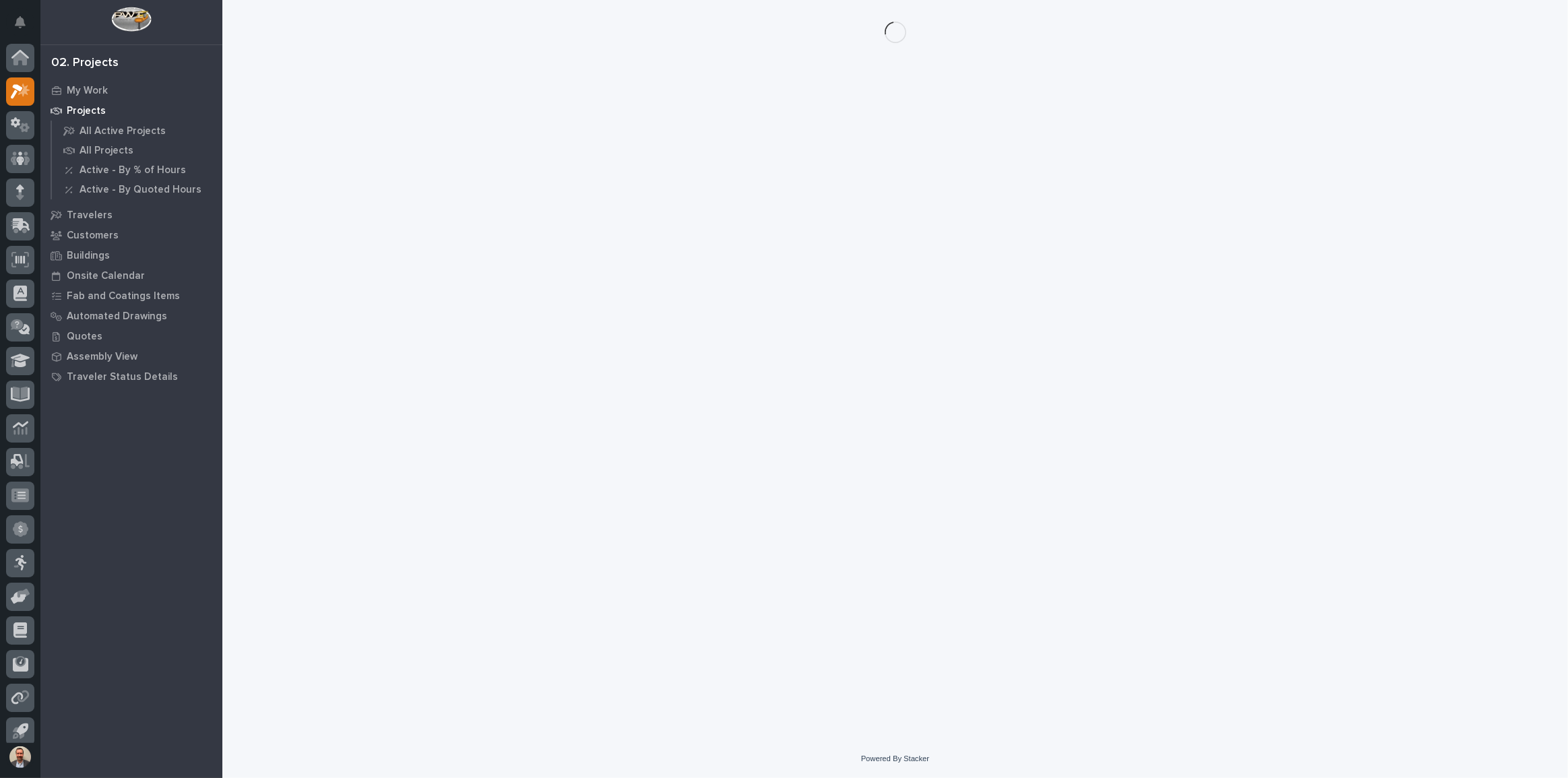
scroll to position [8, 0]
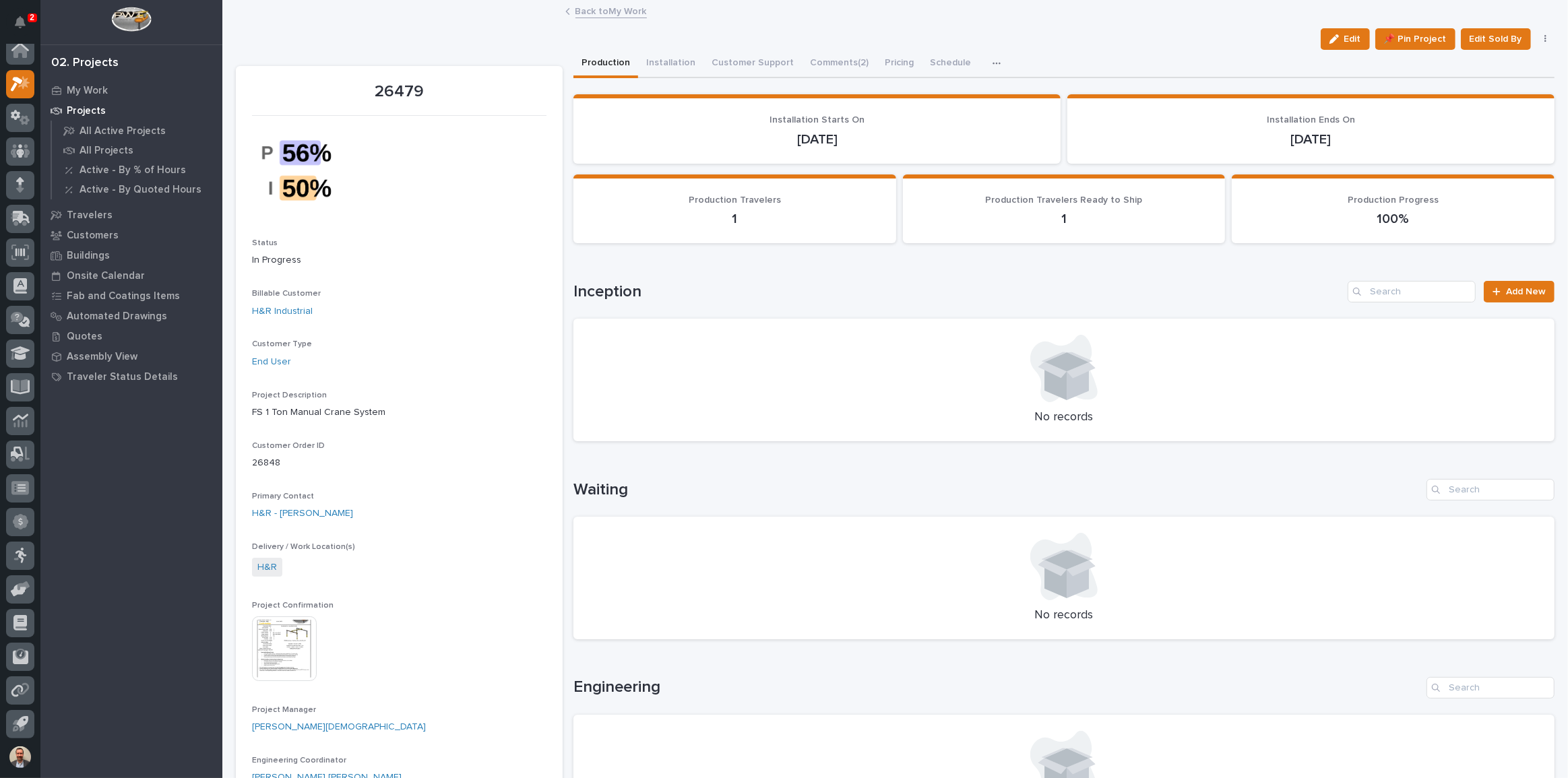
click at [992, 61] on icon "button" at bounding box center [997, 64] width 8 height 10
click at [932, 99] on span "Hours" at bounding box center [932, 98] width 27 height 12
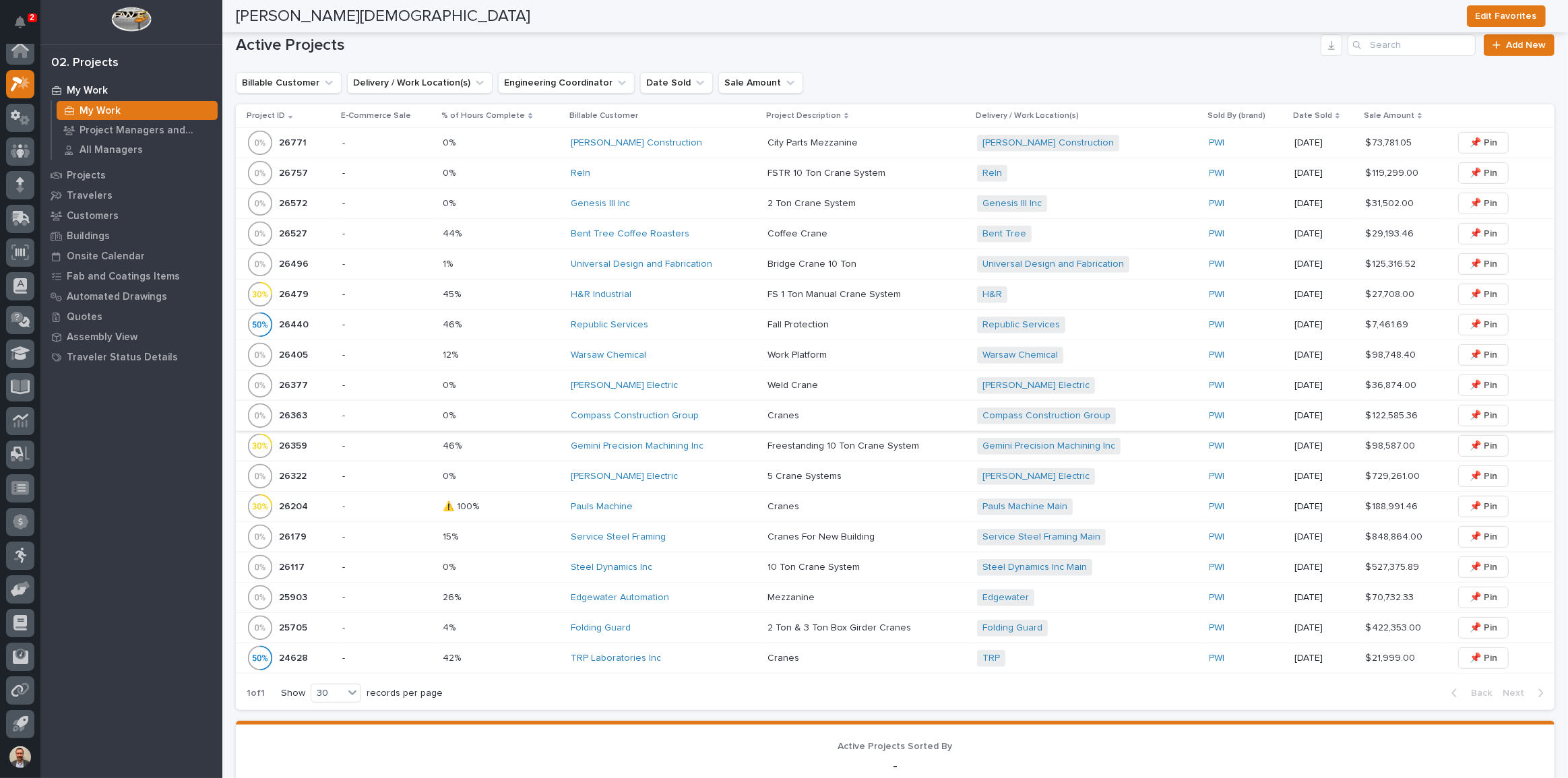
scroll to position [612, 0]
click at [726, 405] on td "Compass Construction Group" at bounding box center [664, 420] width 197 height 30
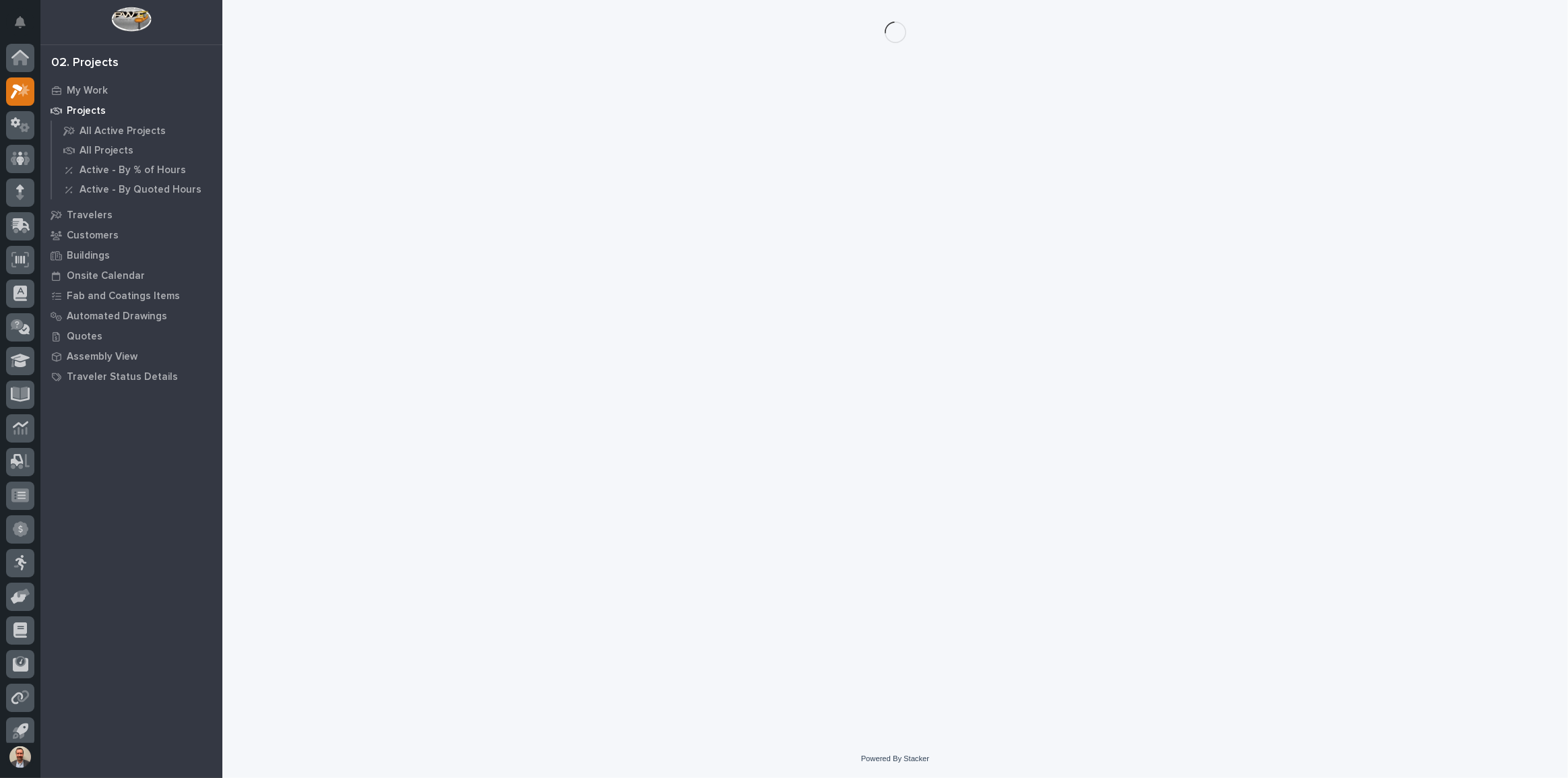
scroll to position [8, 0]
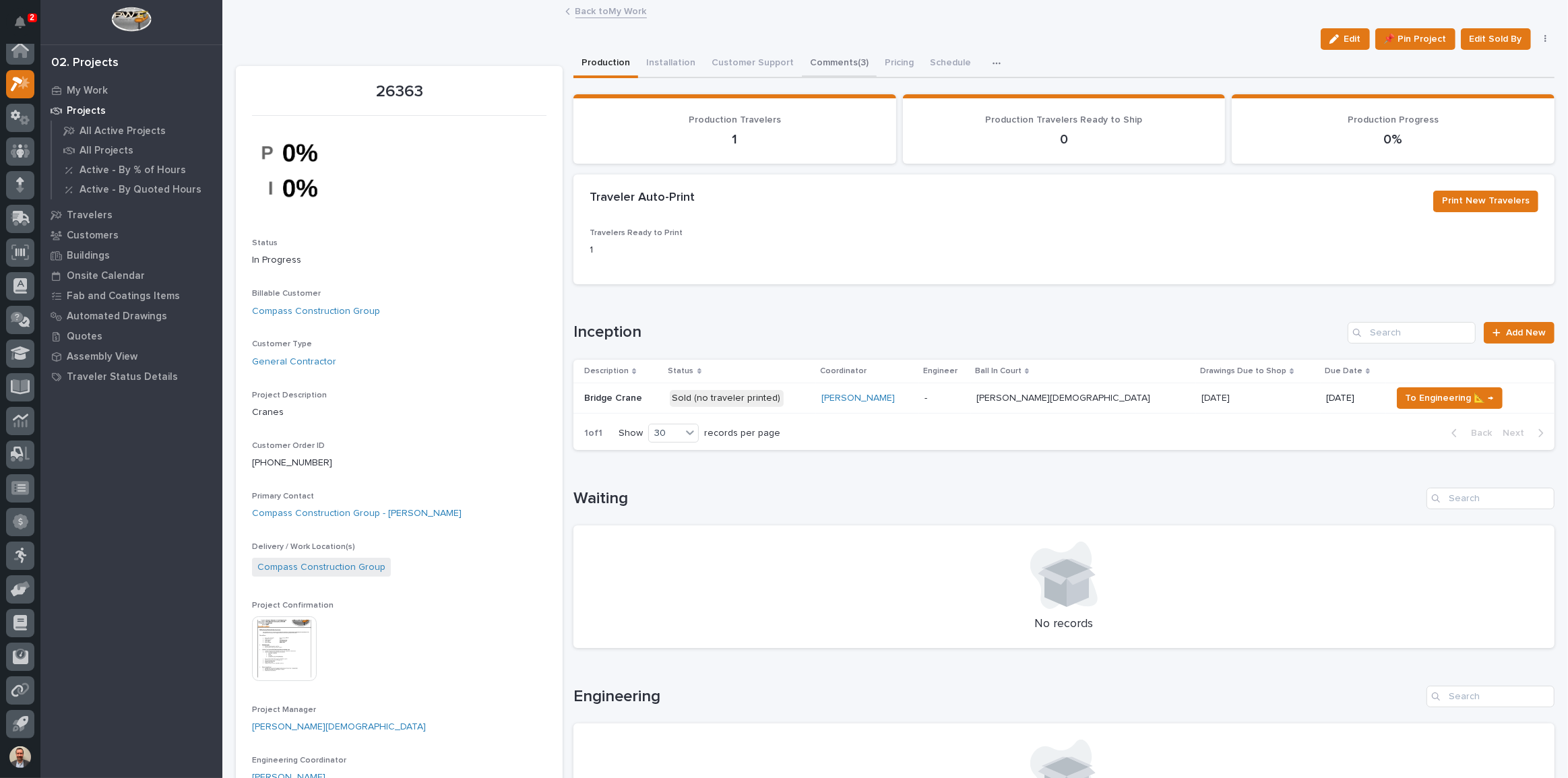
click at [827, 60] on button "Comments (3)" at bounding box center [839, 64] width 75 height 29
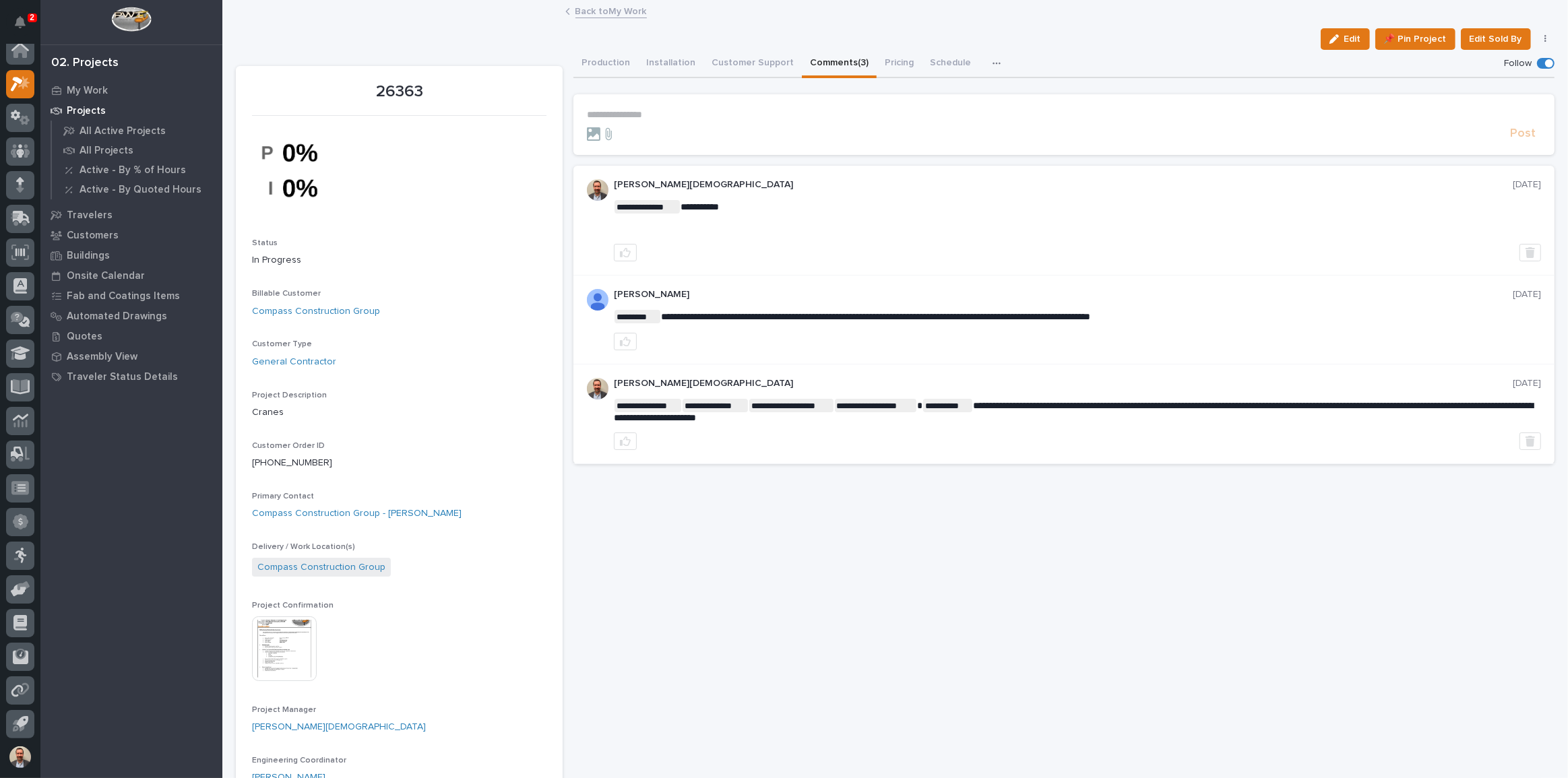
click at [691, 116] on p "**********" at bounding box center [1064, 115] width 954 height 11
click at [29, 108] on div at bounding box center [20, 118] width 29 height 29
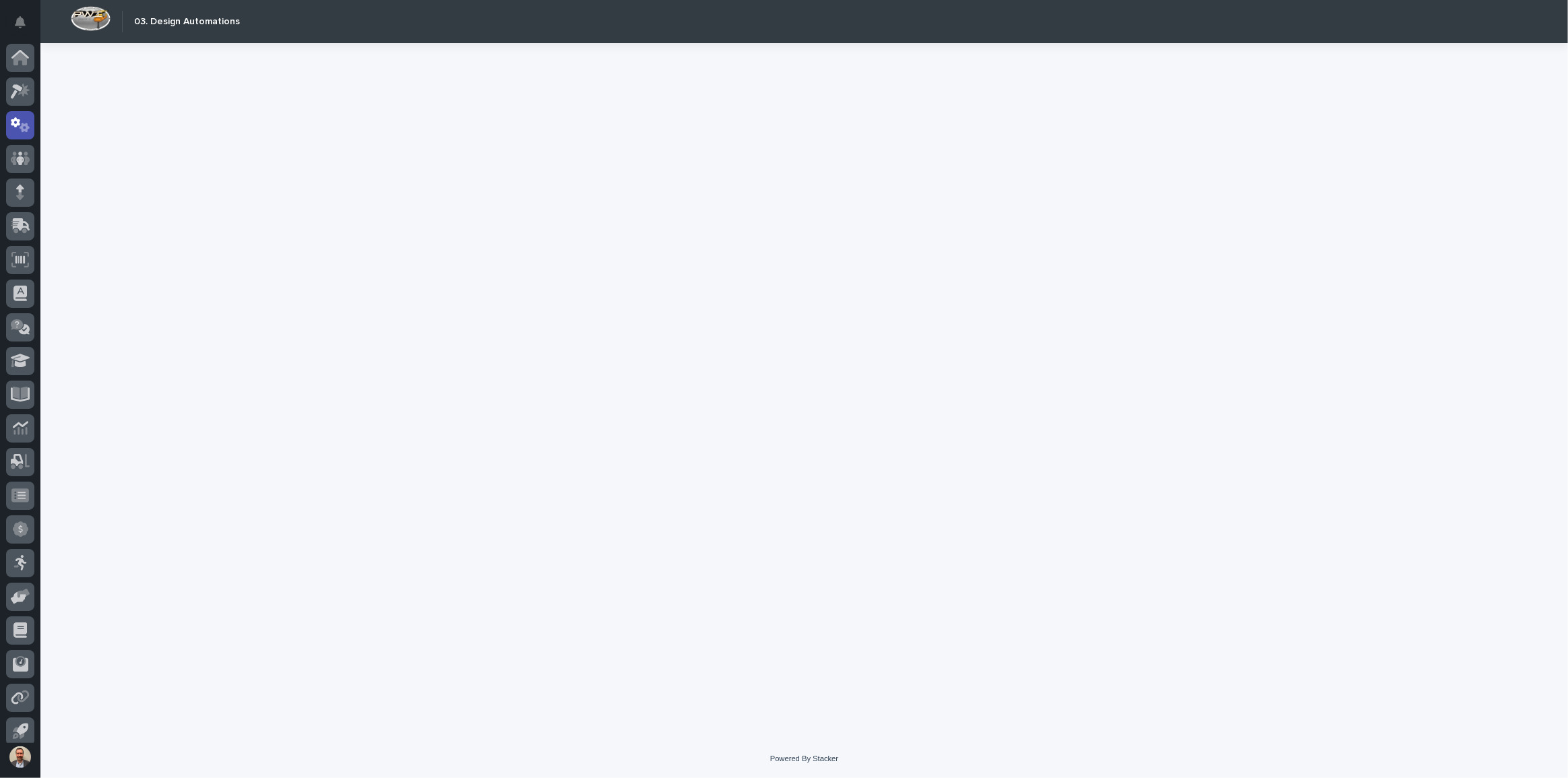
scroll to position [8, 0]
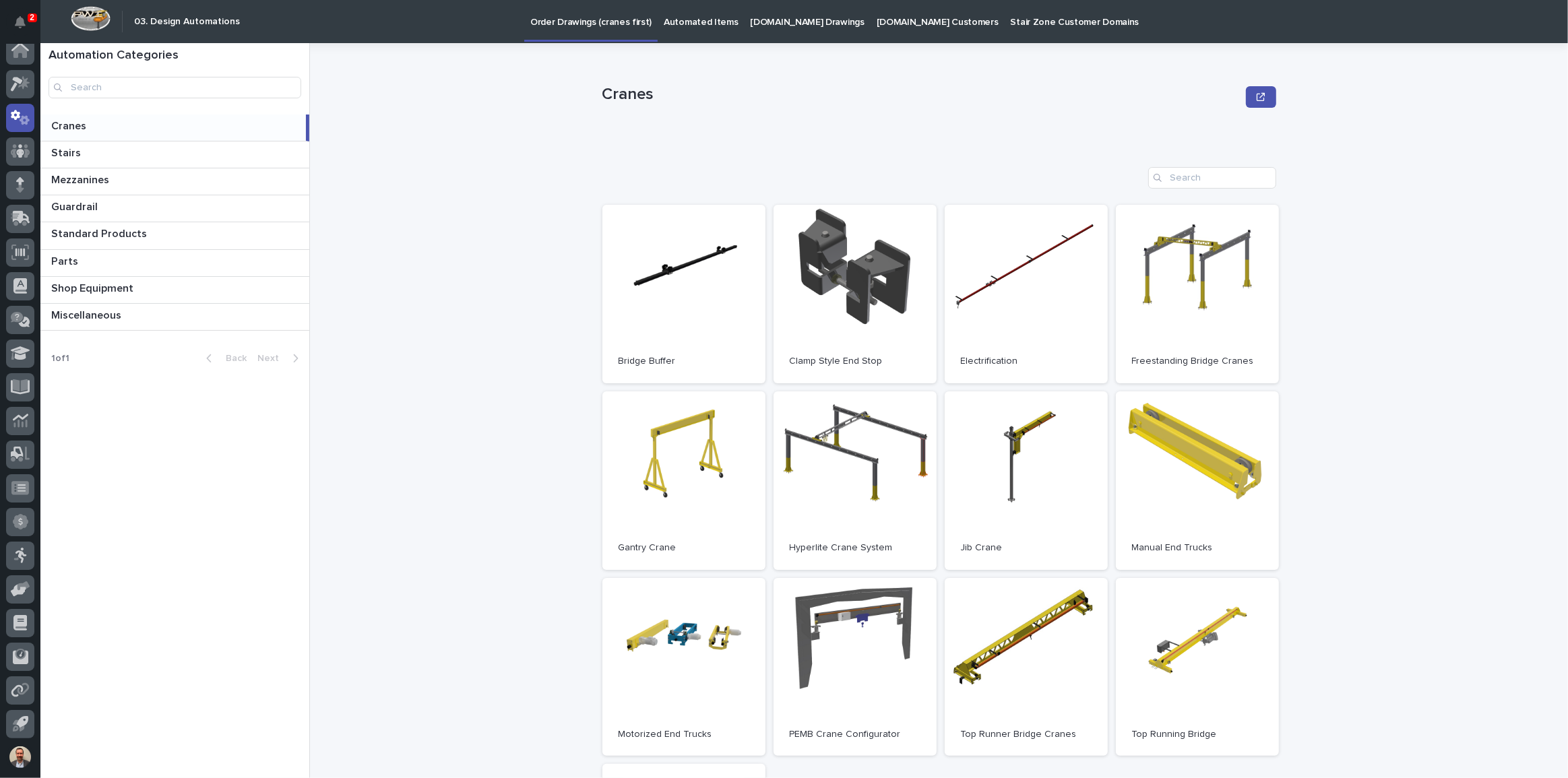
click at [73, 119] on p "Cranes" at bounding box center [70, 125] width 38 height 15
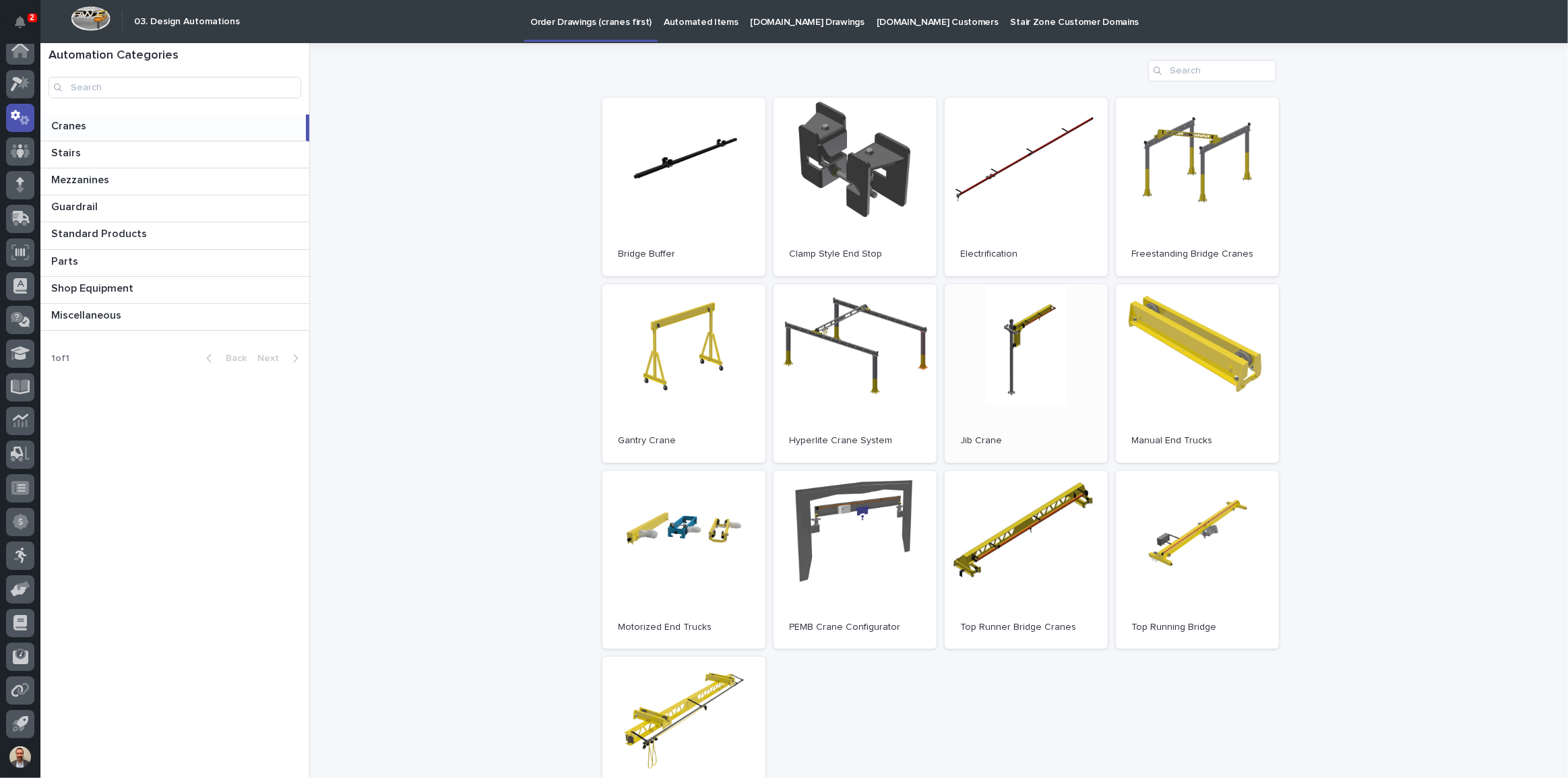
scroll to position [122, 0]
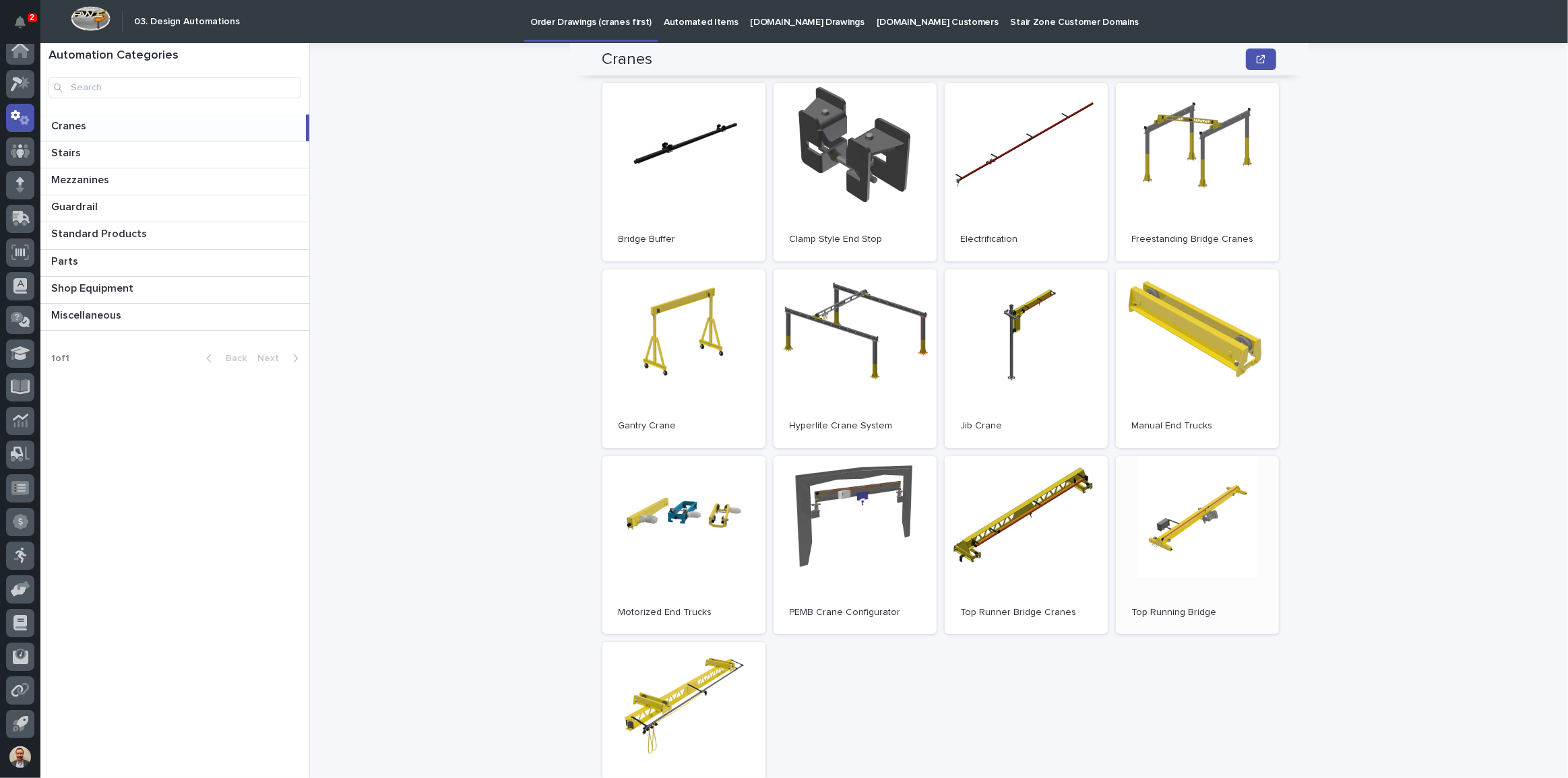
click at [1178, 524] on link "Open" at bounding box center [1196, 545] width 163 height 179
click at [22, 87] on icon at bounding box center [24, 82] width 11 height 13
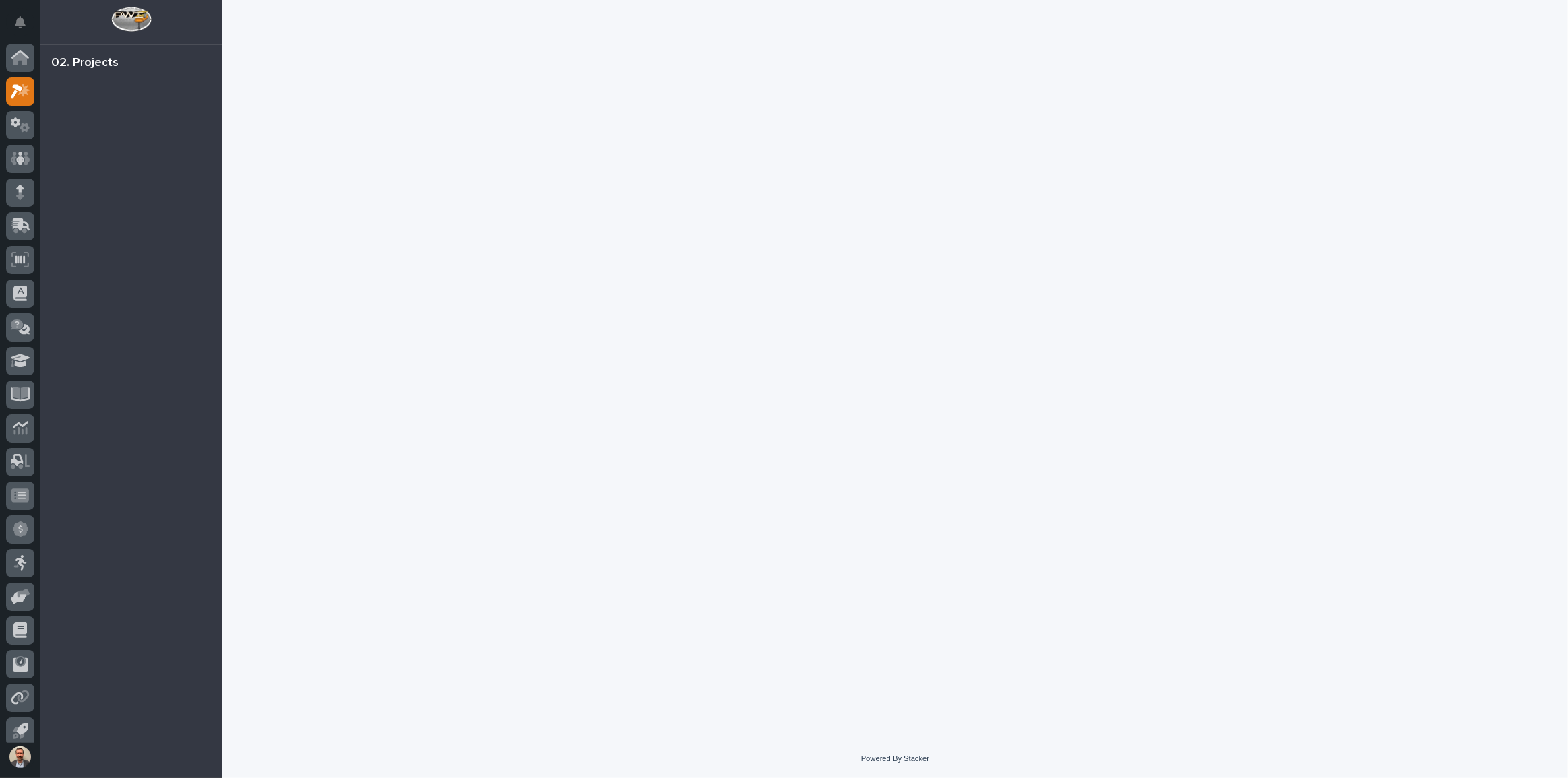
scroll to position [8, 0]
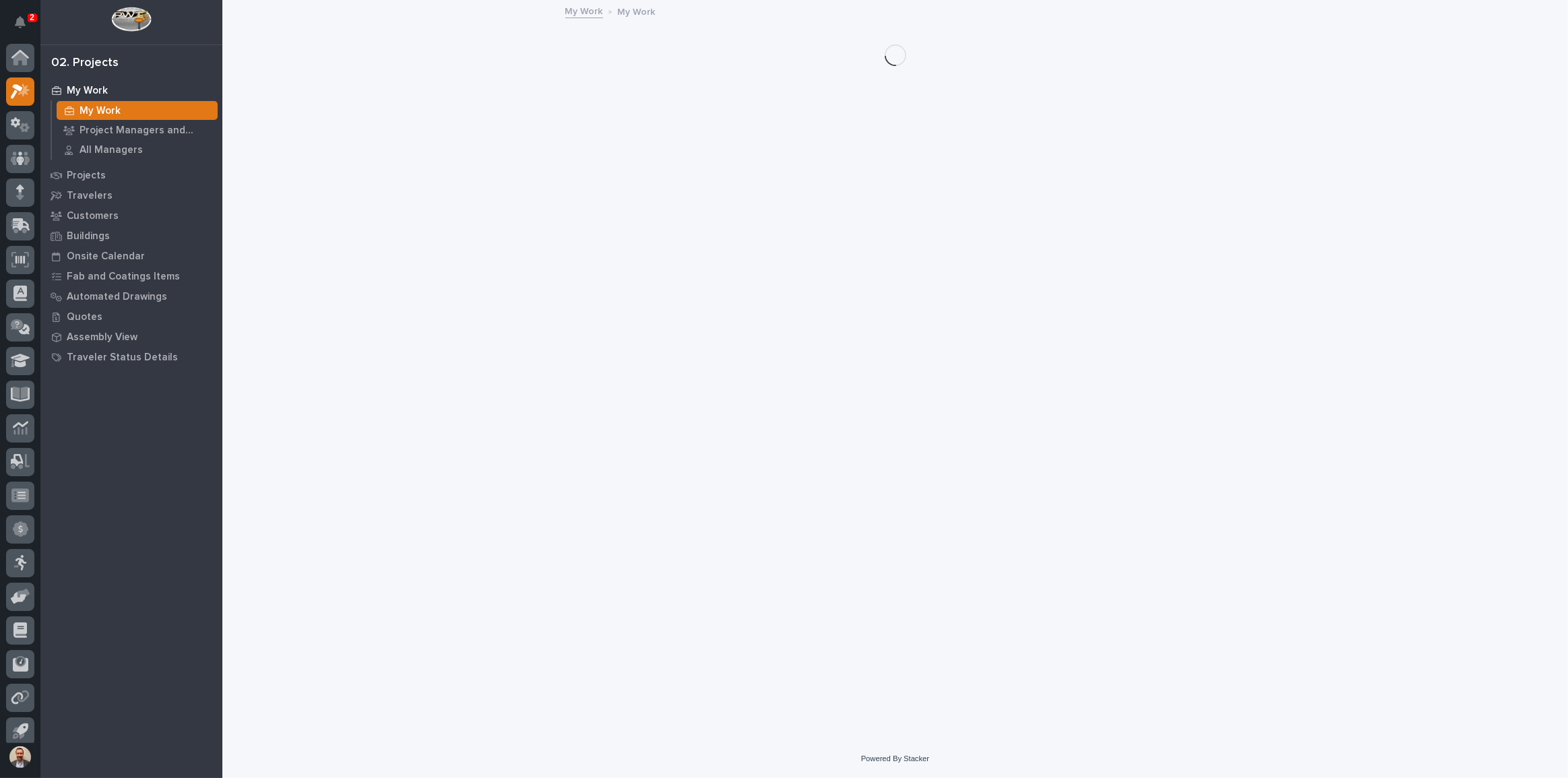
scroll to position [8, 0]
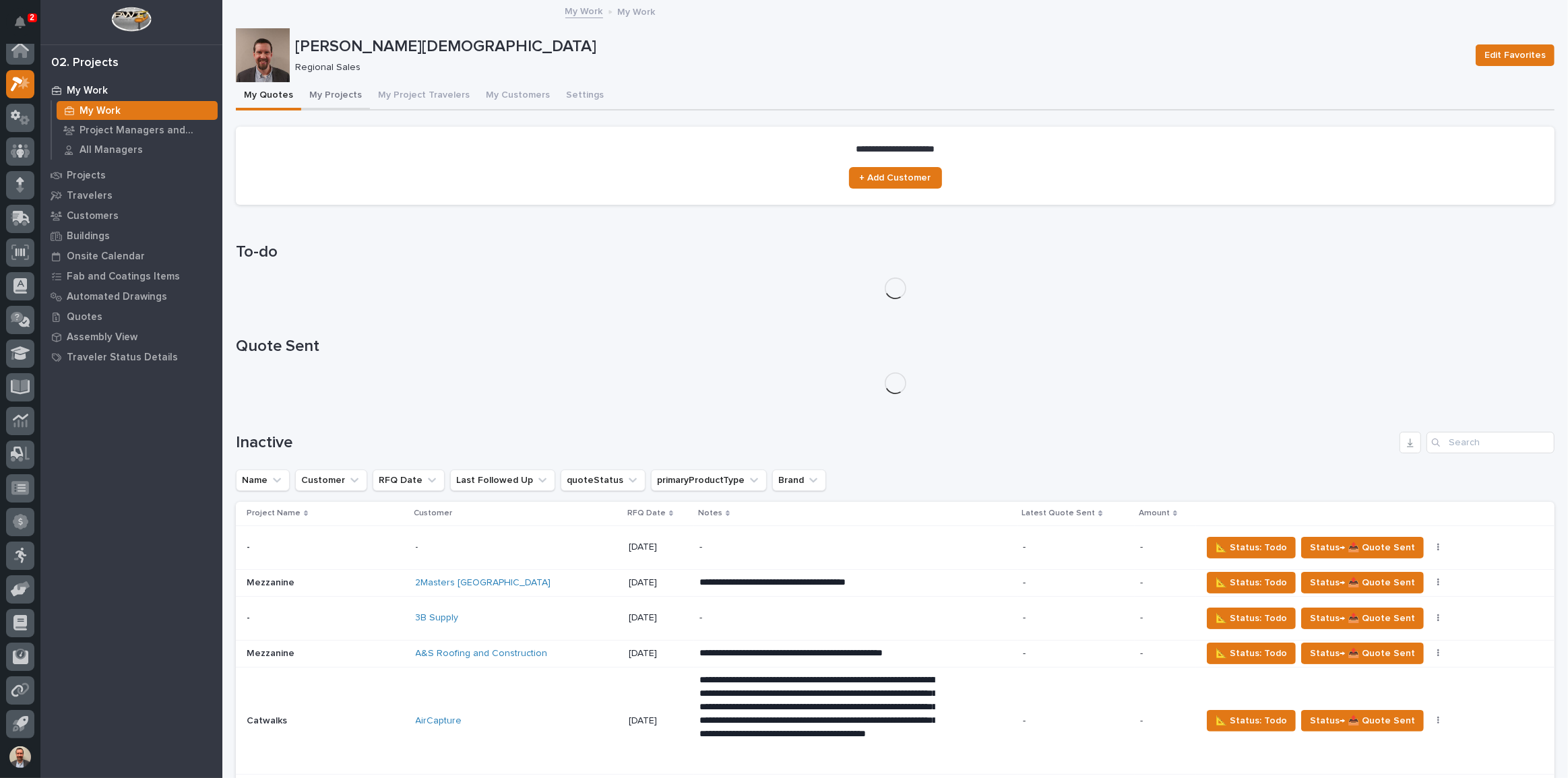
click at [333, 95] on button "My Projects" at bounding box center [335, 96] width 68 height 29
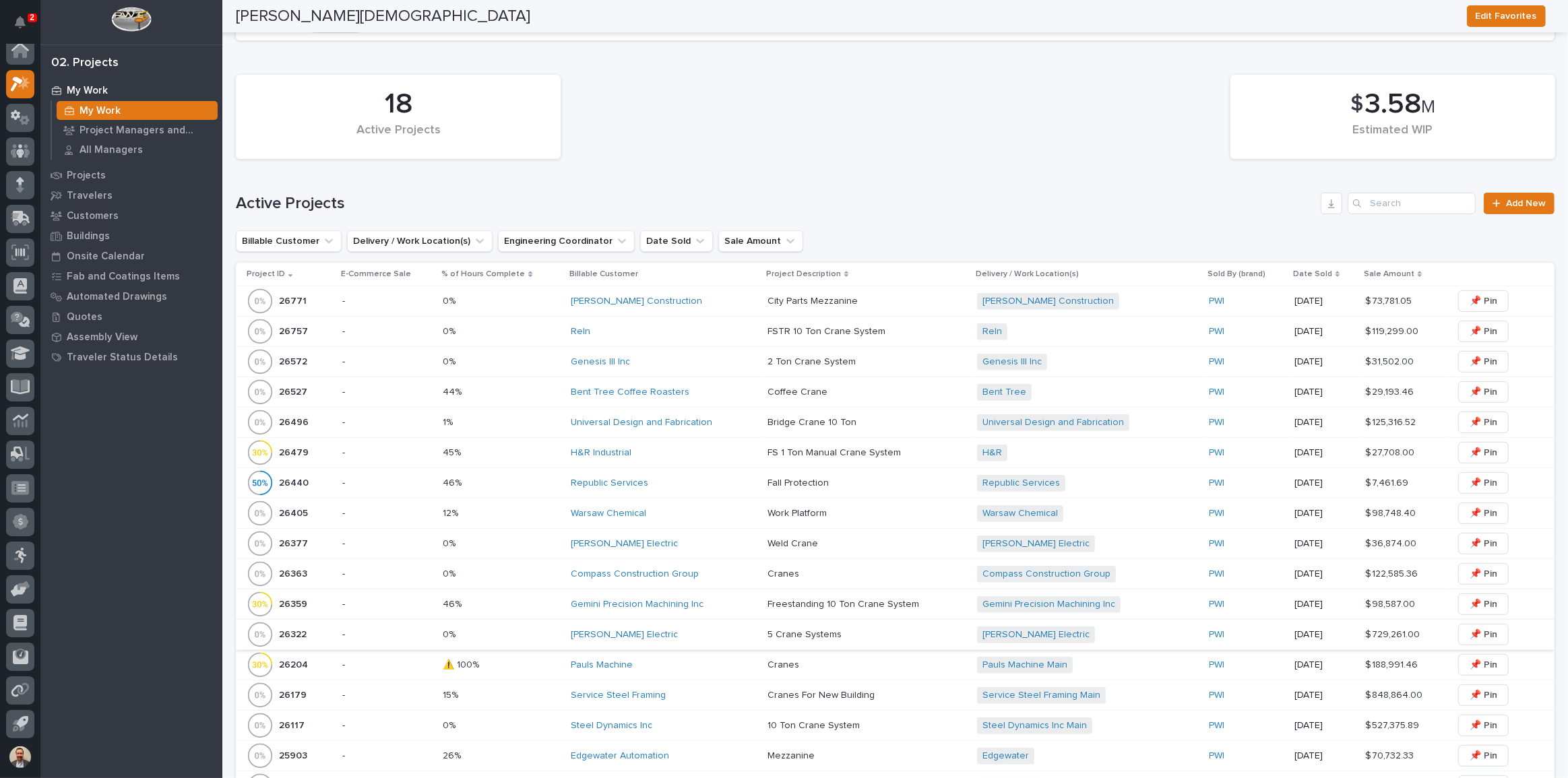
scroll to position [490, 0]
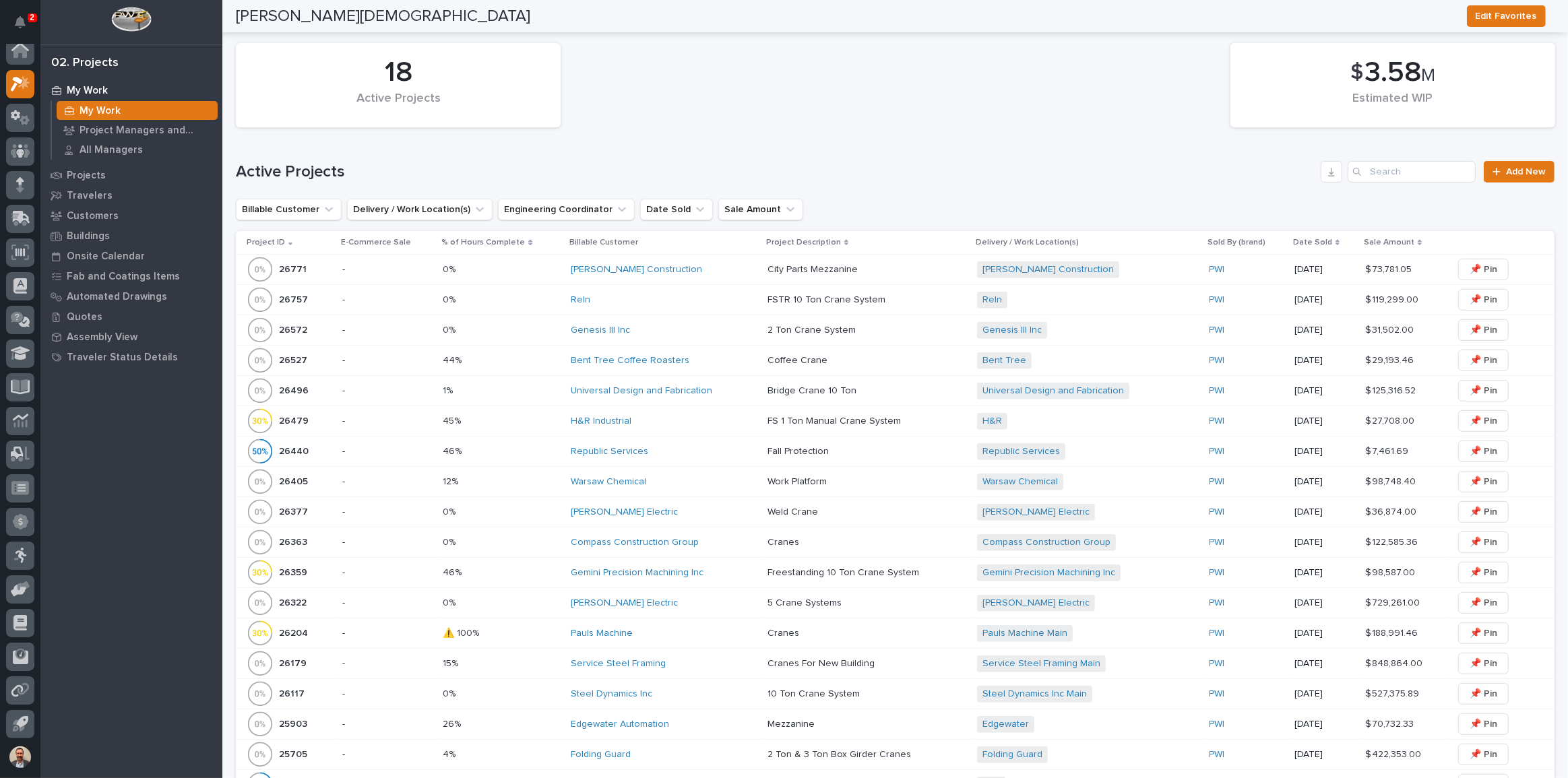
click at [714, 544] on div "Compass Construction Group" at bounding box center [664, 543] width 186 height 11
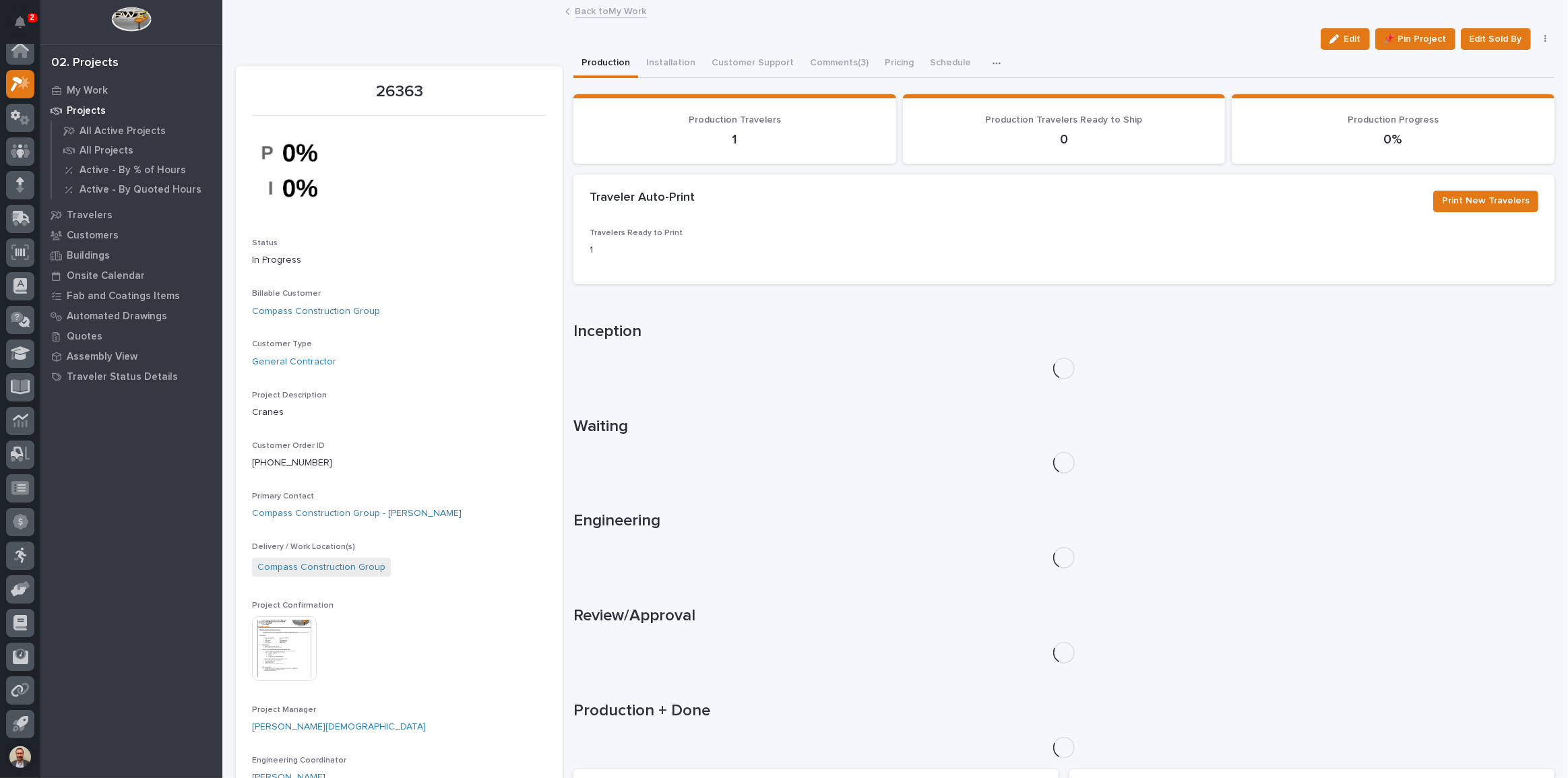
scroll to position [183, 0]
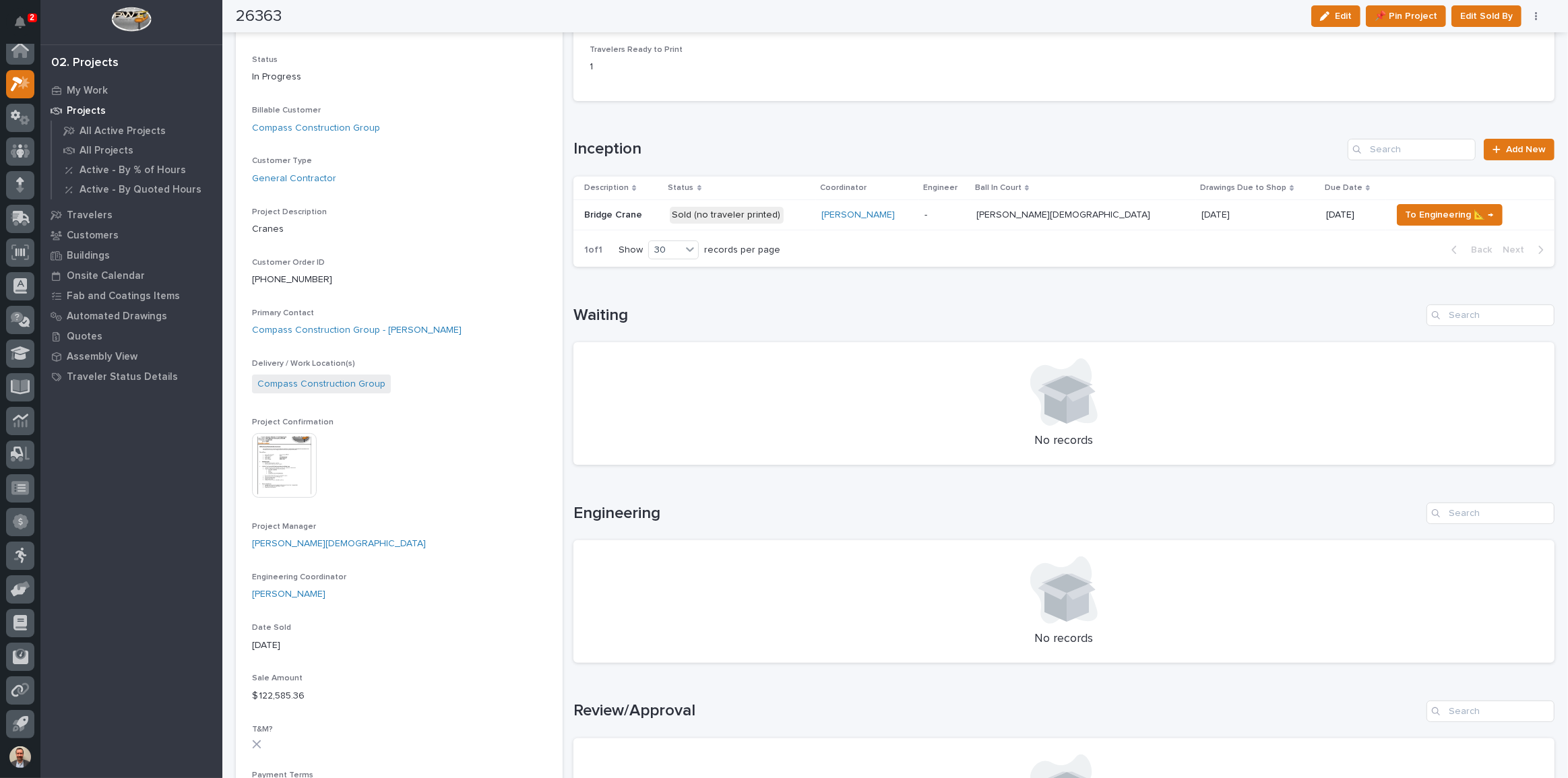
click at [289, 453] on img at bounding box center [284, 465] width 65 height 65
